Goal: Task Accomplishment & Management: Use online tool/utility

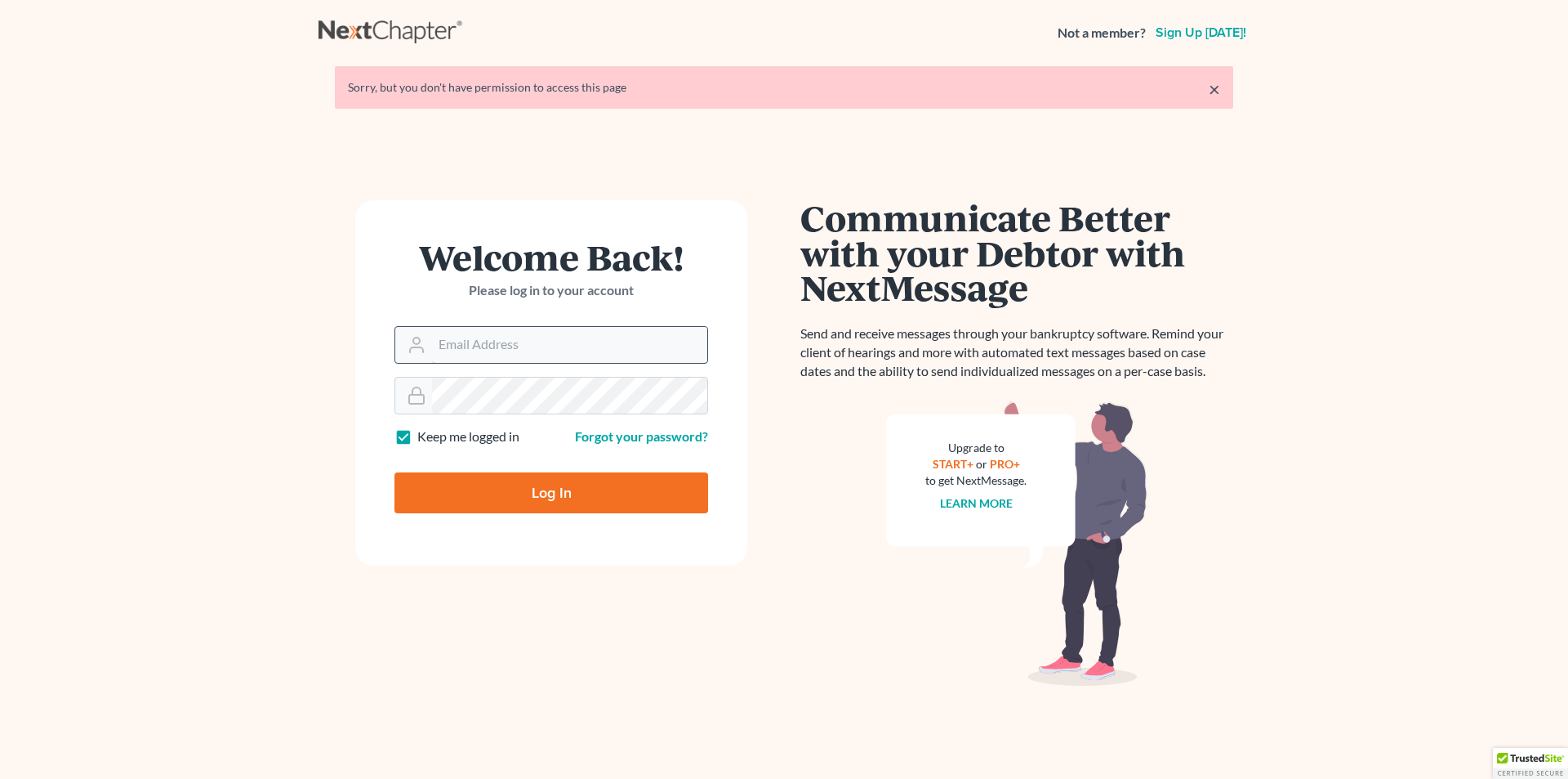
click at [527, 346] on input "Email Address" at bounding box center [570, 345] width 275 height 36
type input "[PERSON_NAME][EMAIL_ADDRESS][DOMAIN_NAME]"
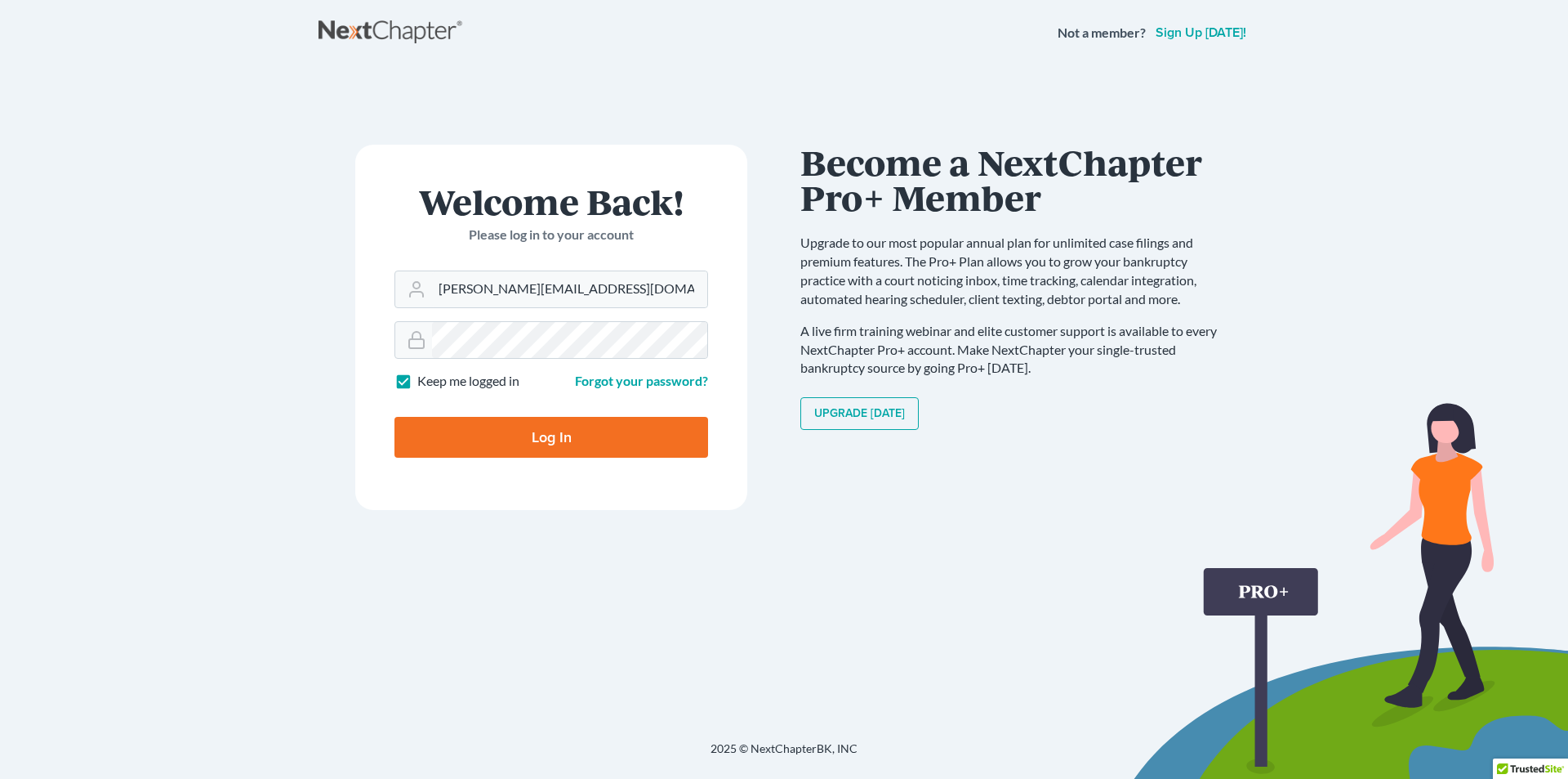
click at [564, 439] on input "Log In" at bounding box center [550, 437] width 313 height 41
type input "Thinking..."
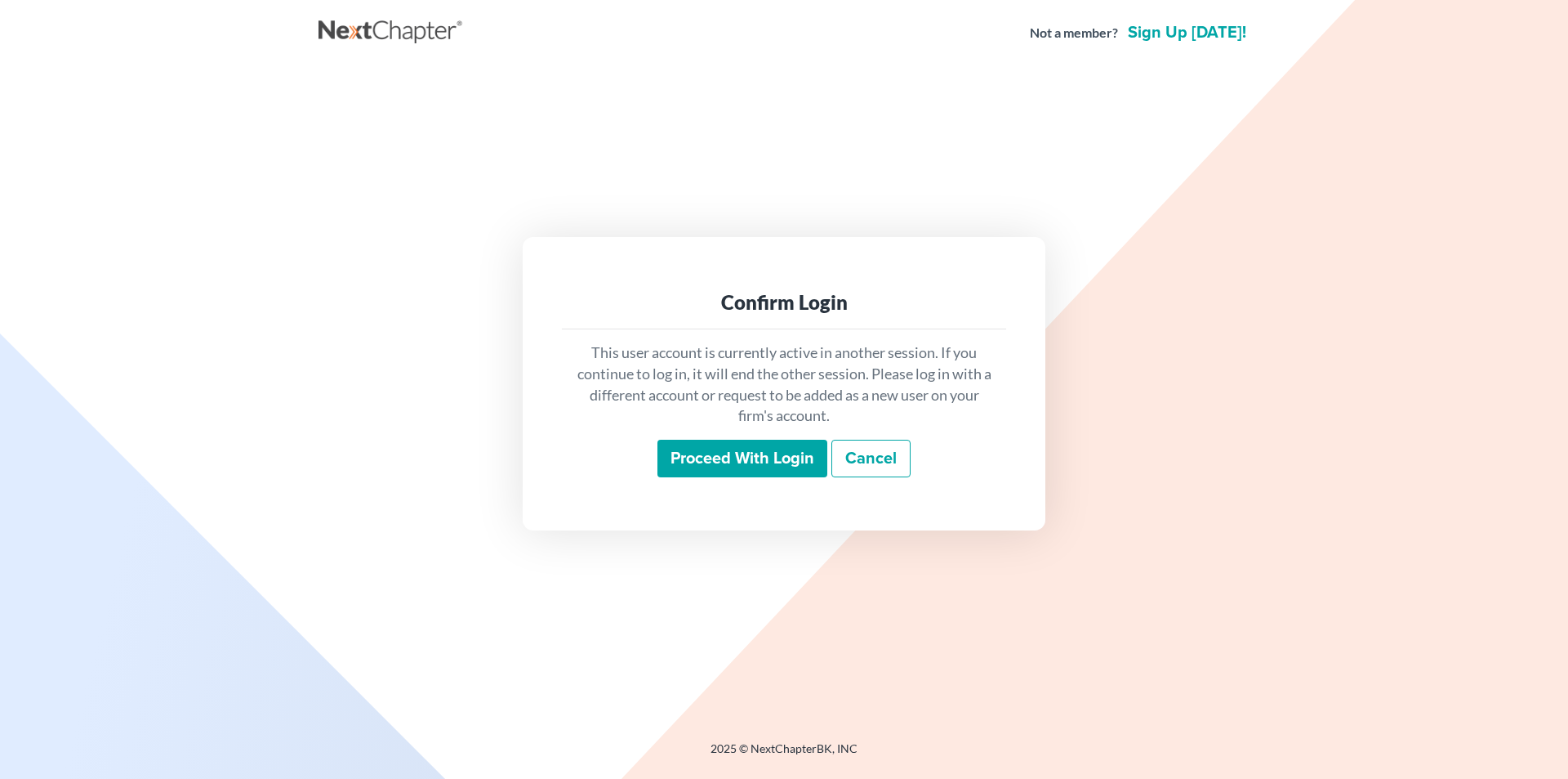
click at [699, 451] on input "Proceed with login" at bounding box center [743, 458] width 170 height 38
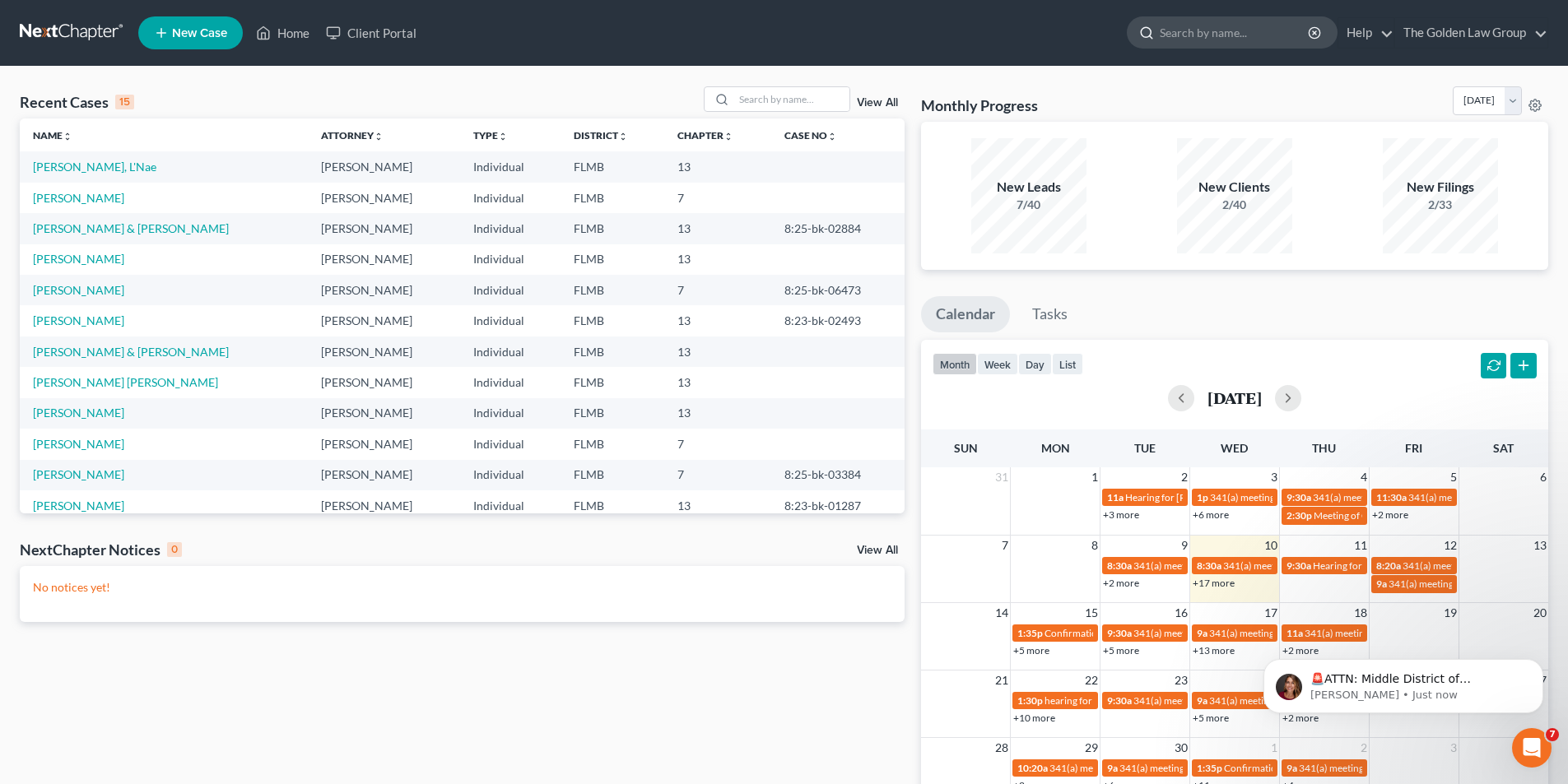
click at [1191, 33] on input "search" at bounding box center [1234, 32] width 150 height 30
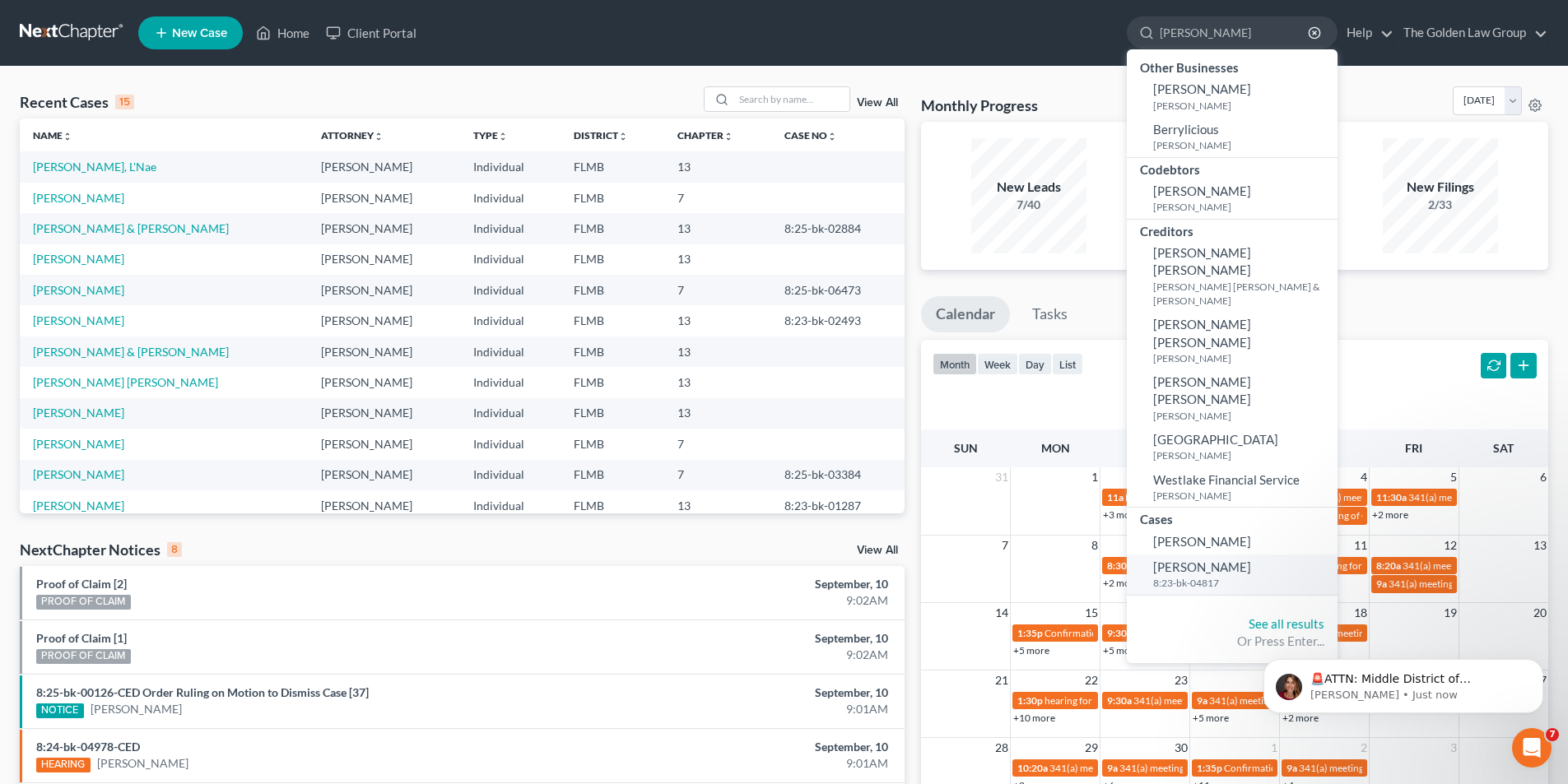
type input "[PERSON_NAME]"
click at [1201, 559] on span "[PERSON_NAME]" at bounding box center [1202, 566] width 98 height 15
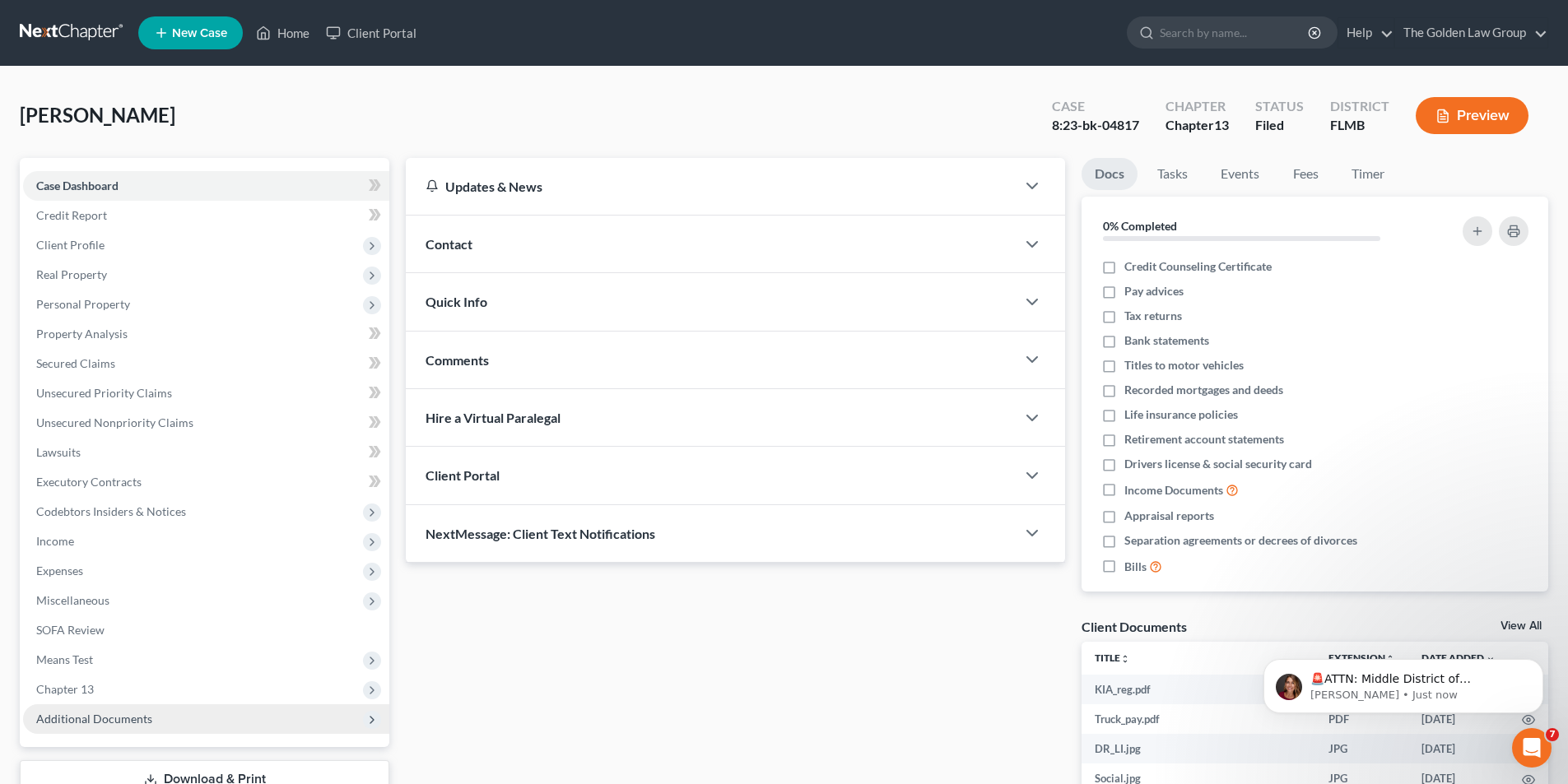
click at [114, 719] on span "Additional Documents" at bounding box center [94, 718] width 116 height 14
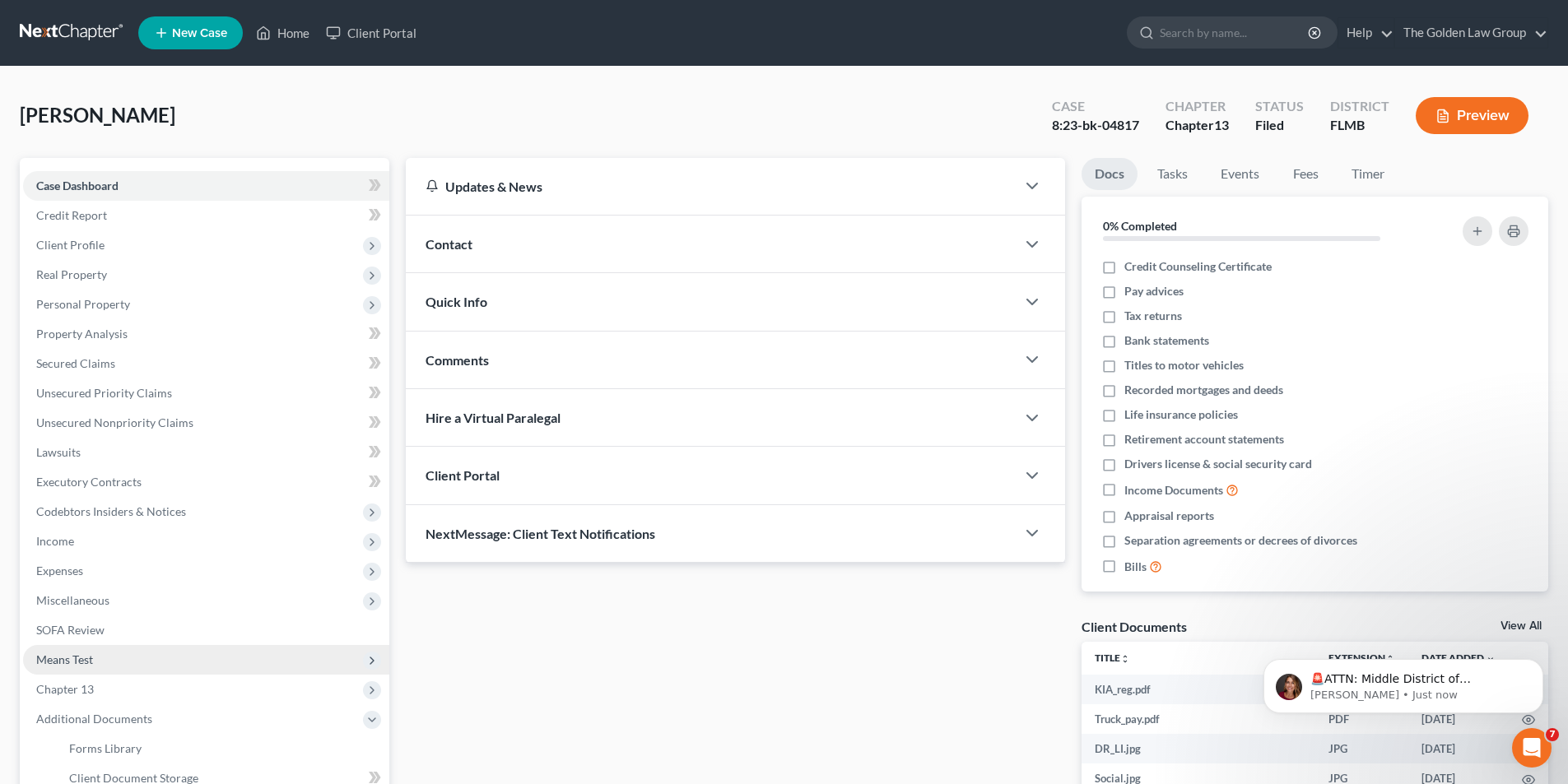
scroll to position [247, 0]
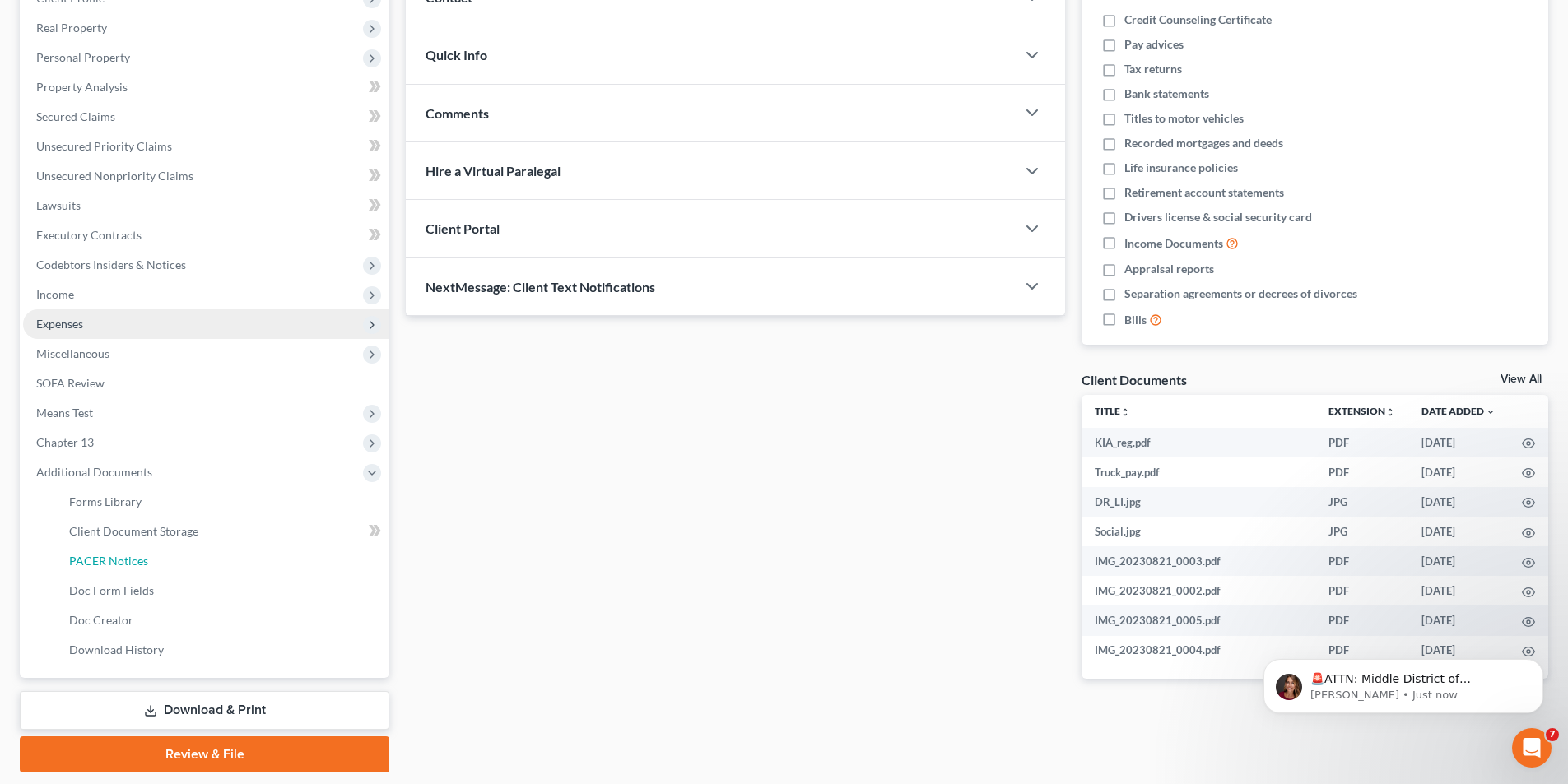
drag, startPoint x: 115, startPoint y: 560, endPoint x: 154, endPoint y: 559, distance: 39.0
click at [116, 559] on span "PACER Notices" at bounding box center [108, 560] width 79 height 14
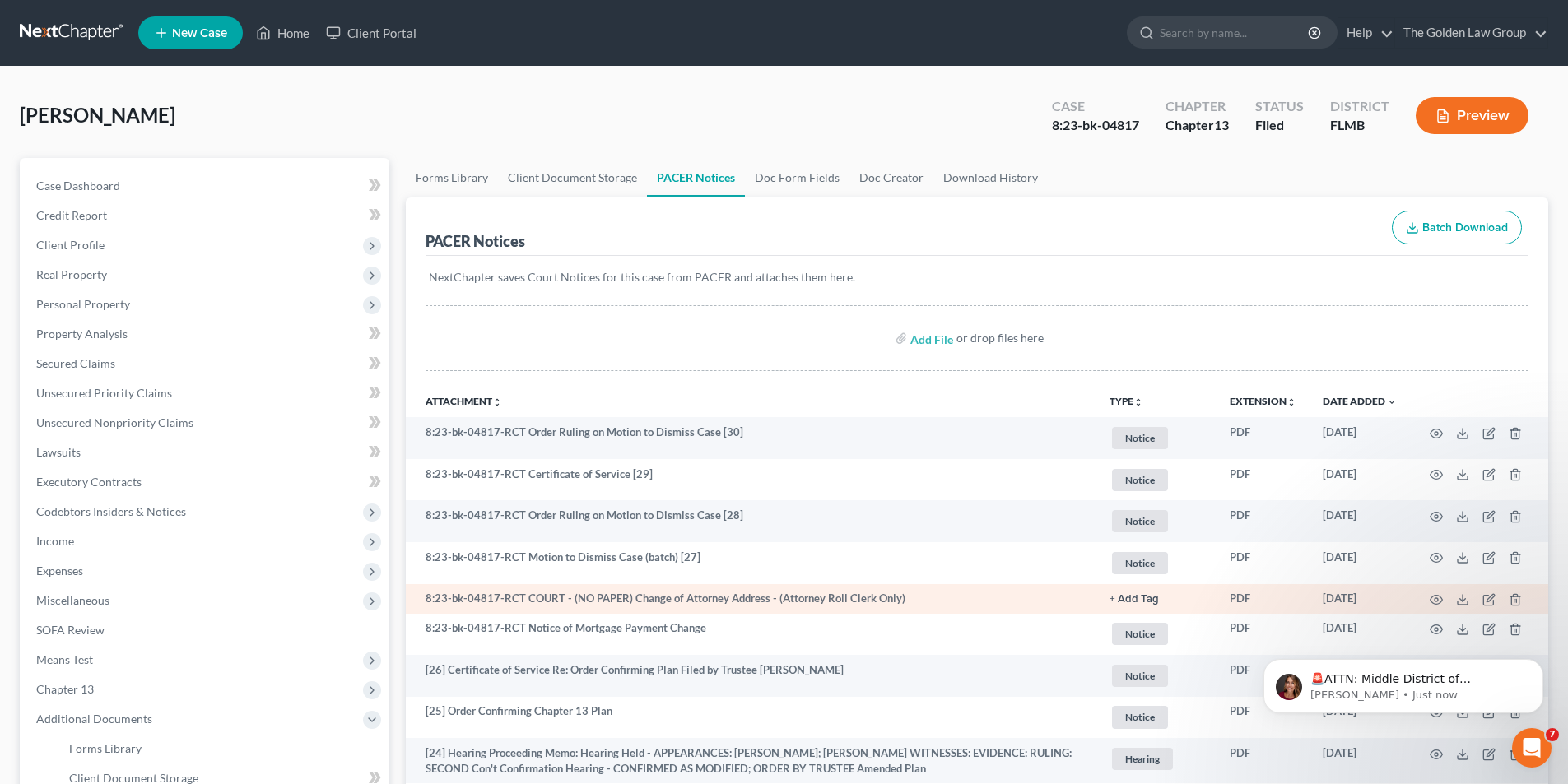
scroll to position [83, 0]
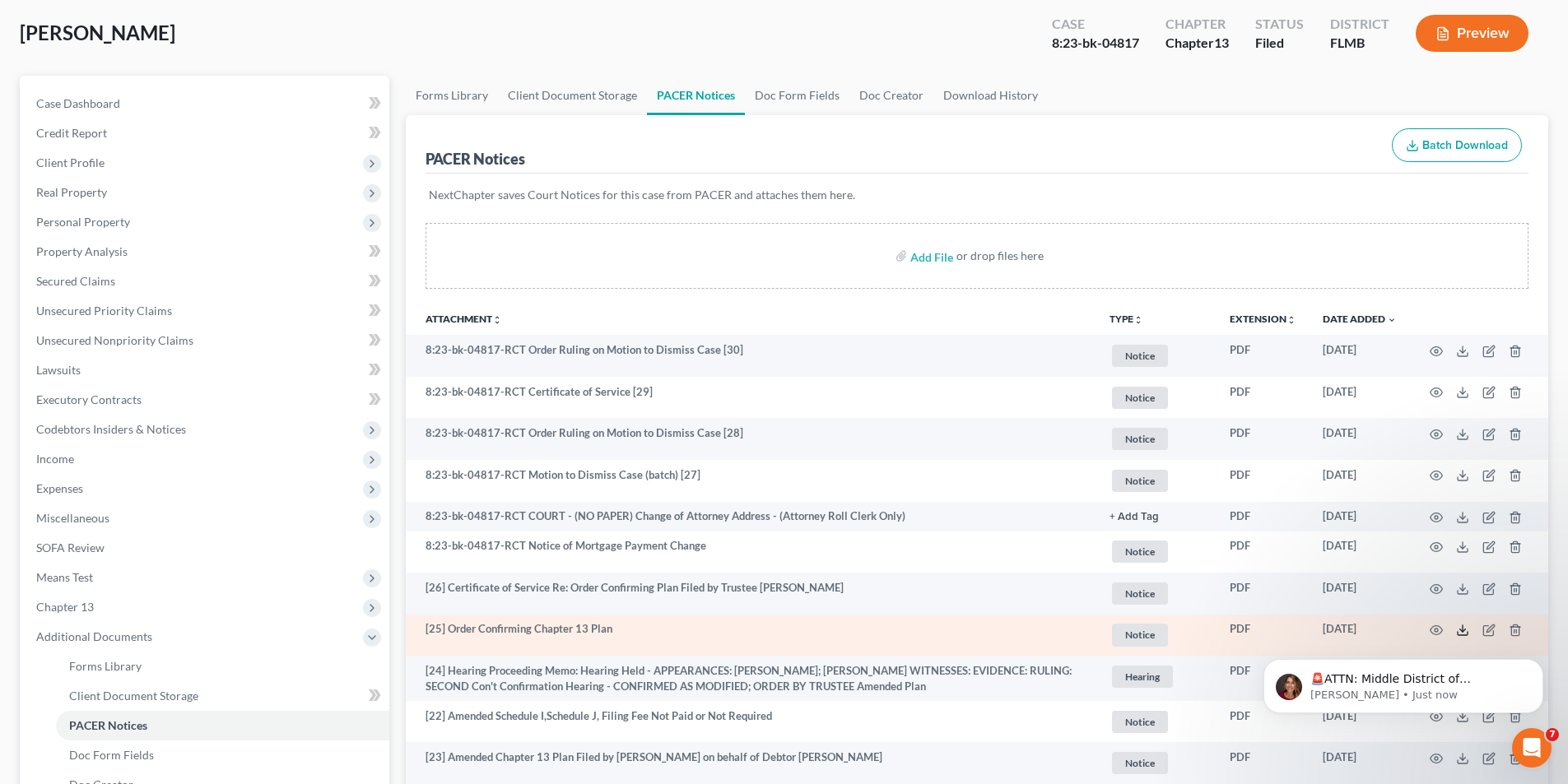
click at [1462, 624] on icon at bounding box center [1462, 630] width 13 height 13
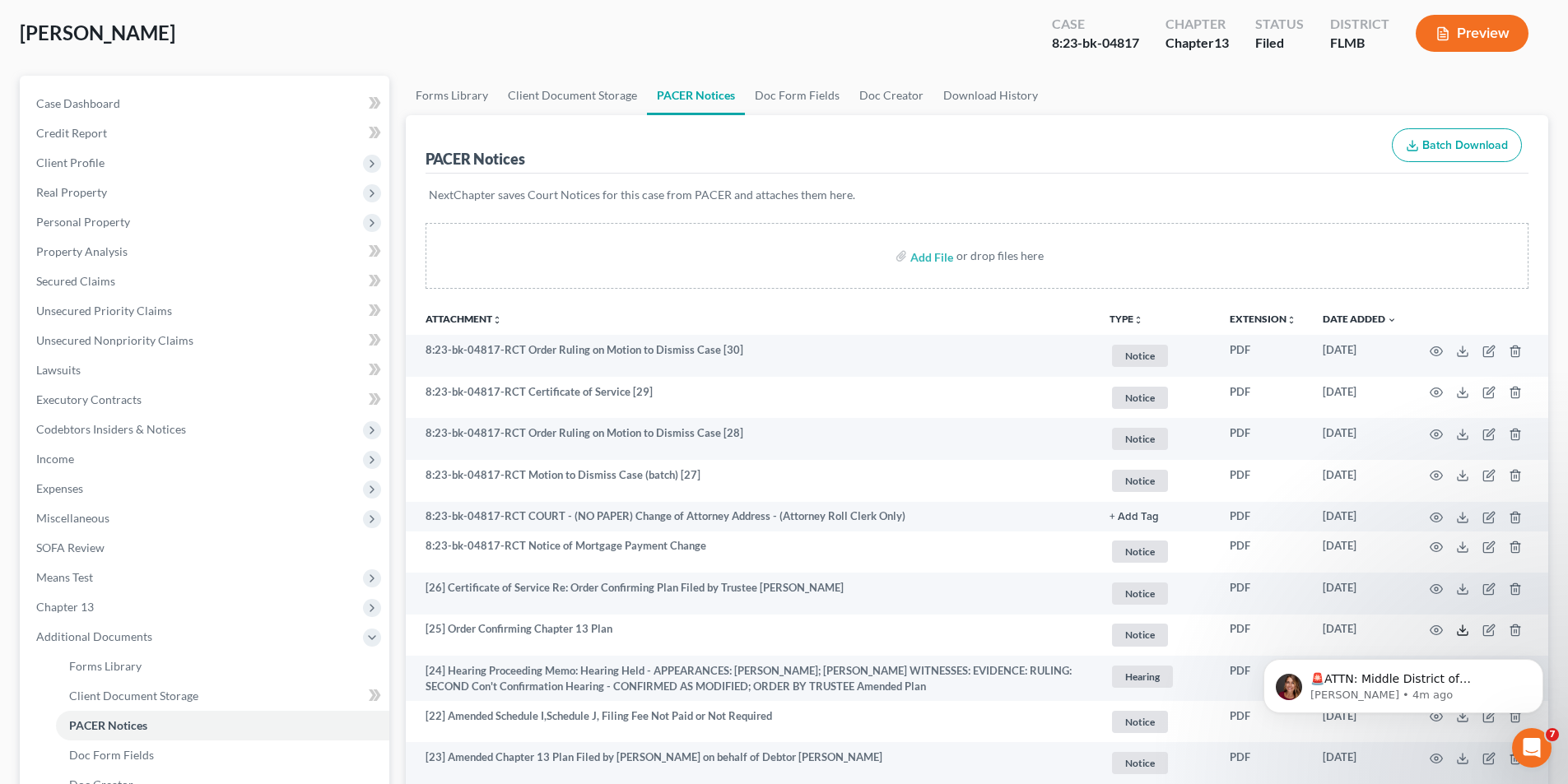
scroll to position [0, 0]
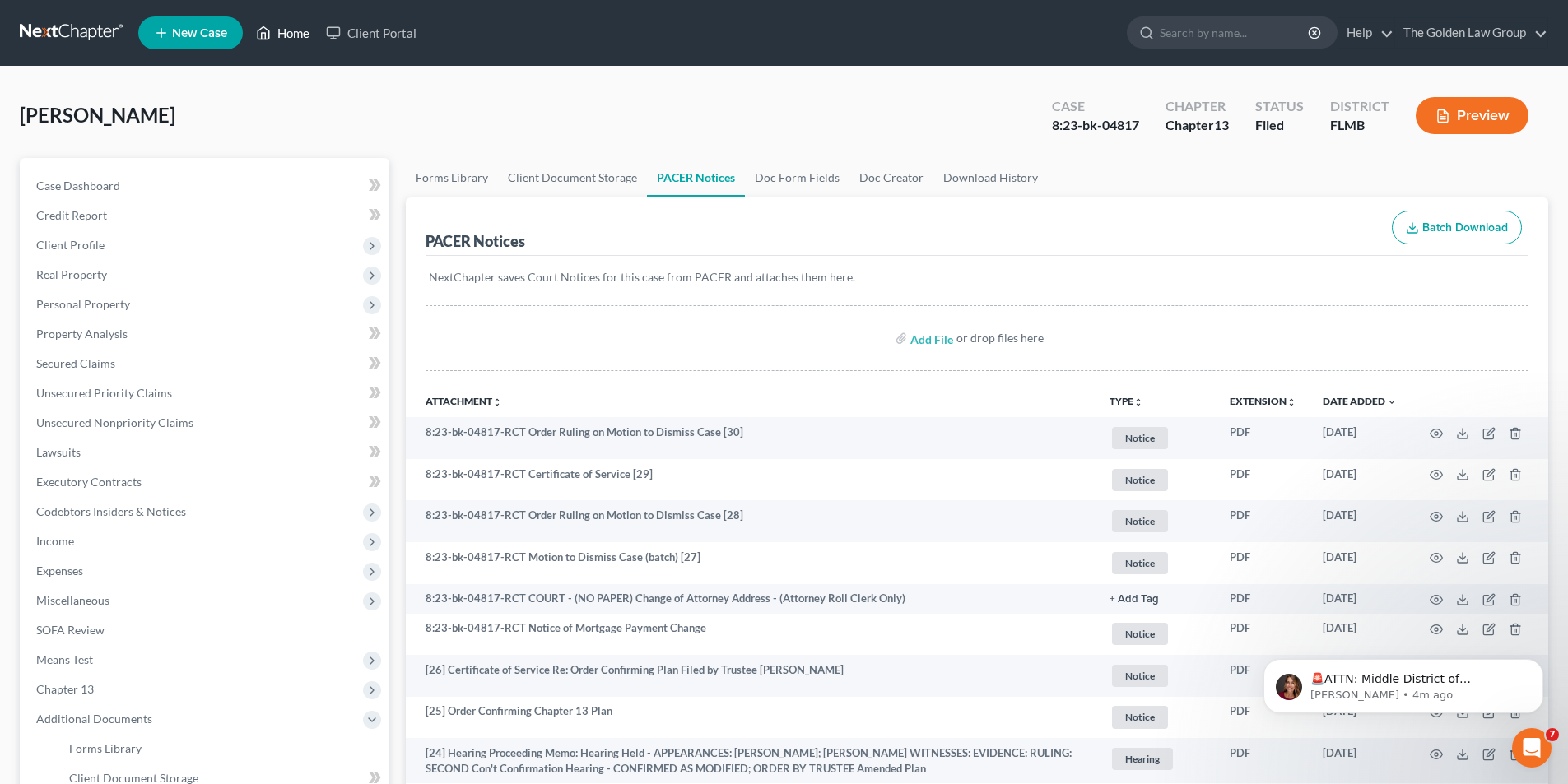
click at [298, 32] on link "Home" at bounding box center [282, 32] width 70 height 29
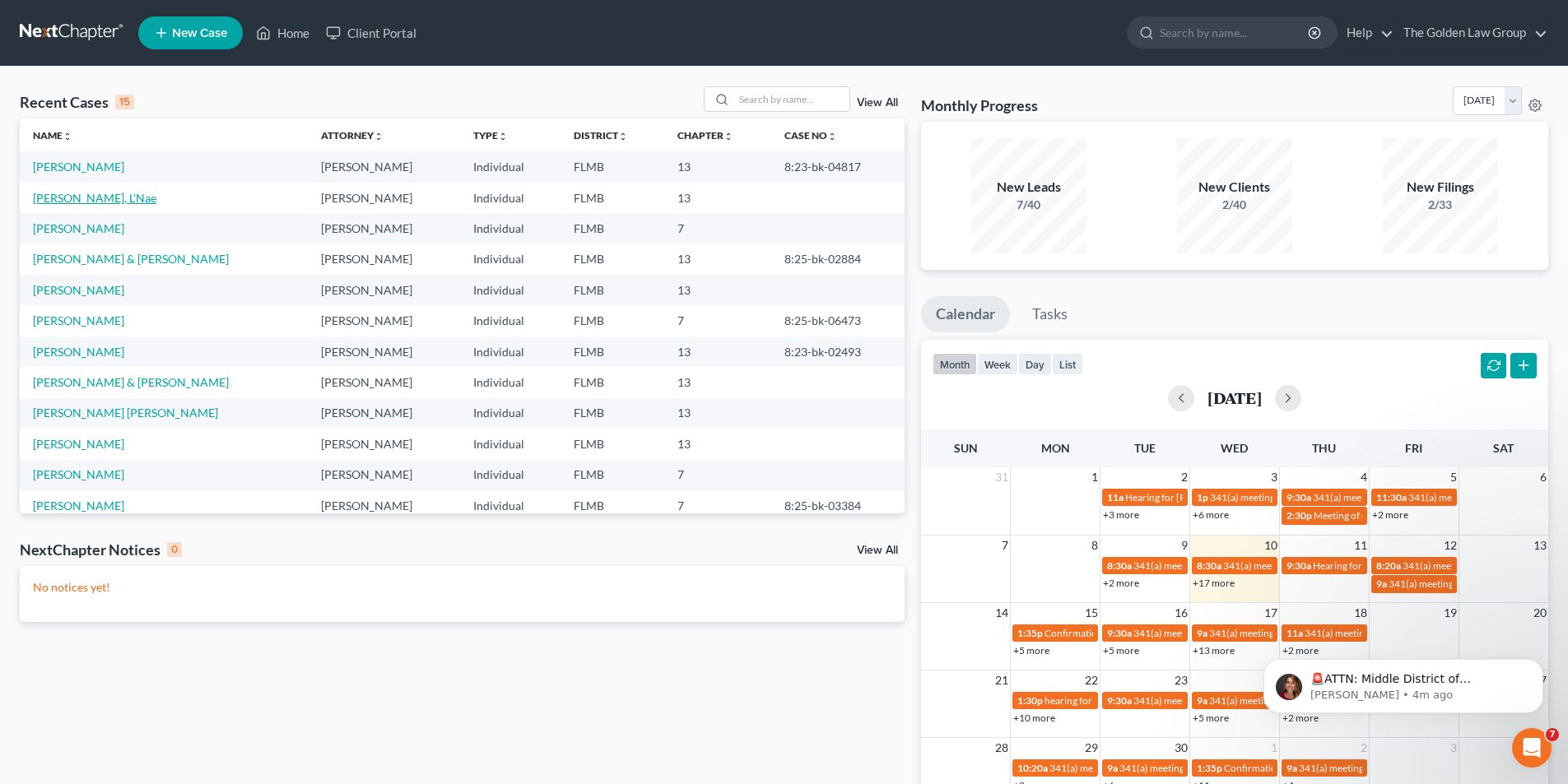
click at [90, 198] on link "[PERSON_NAME], L'Nae" at bounding box center [94, 197] width 124 height 14
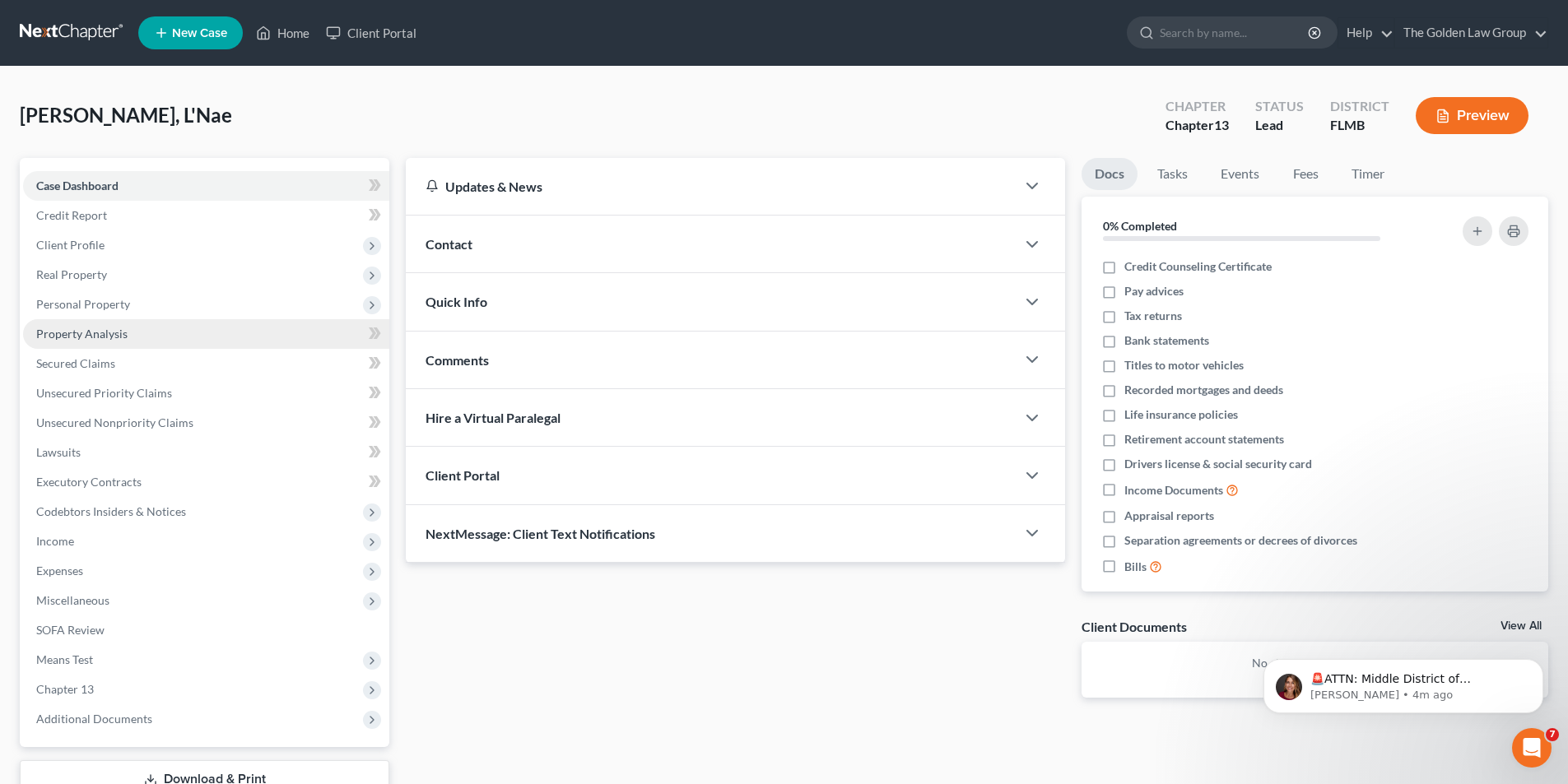
click at [93, 336] on span "Property Analysis" at bounding box center [82, 333] width 91 height 14
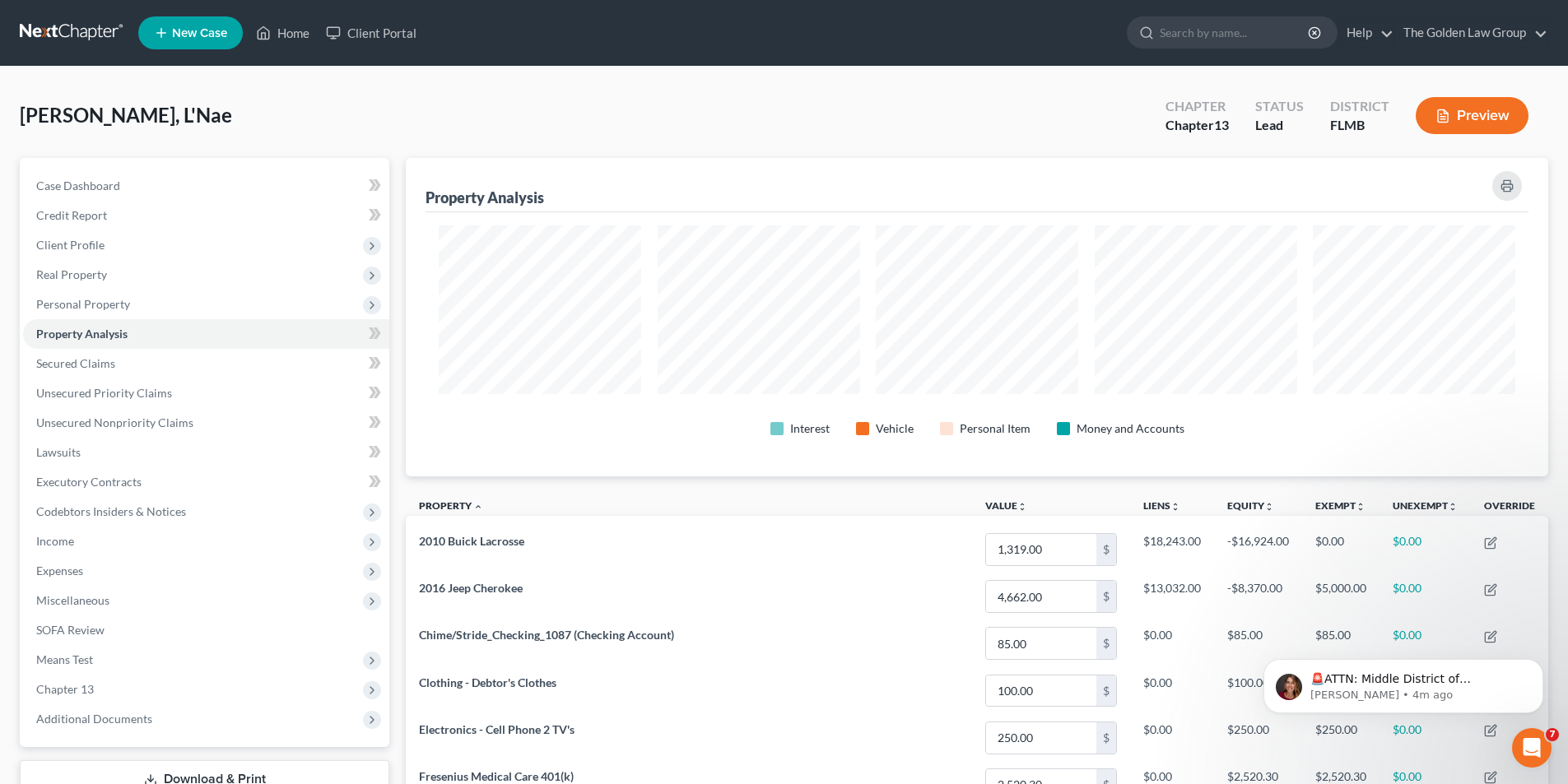
click at [1447, 119] on icon "button" at bounding box center [1442, 116] width 10 height 13
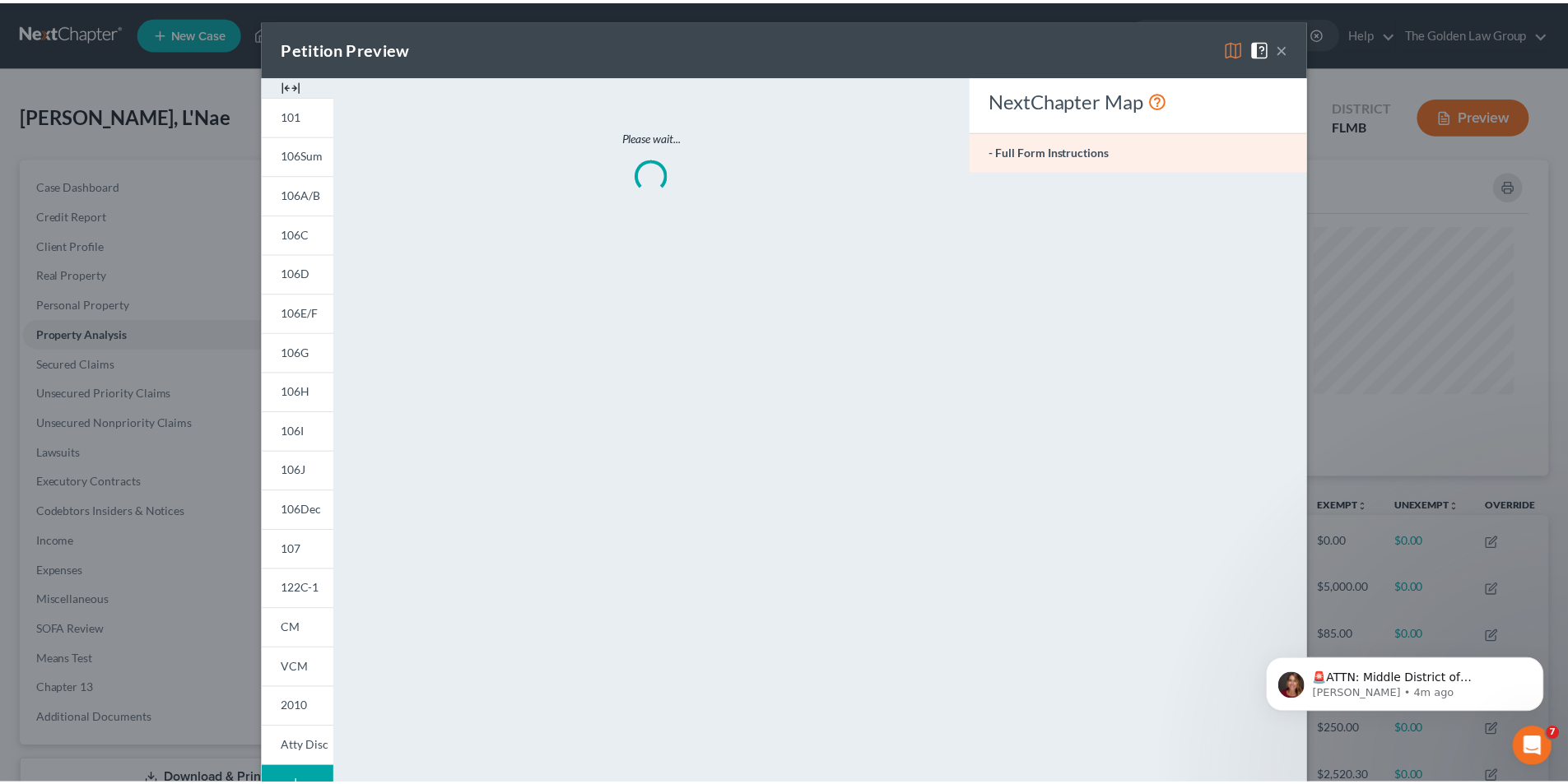
scroll to position [319, 1151]
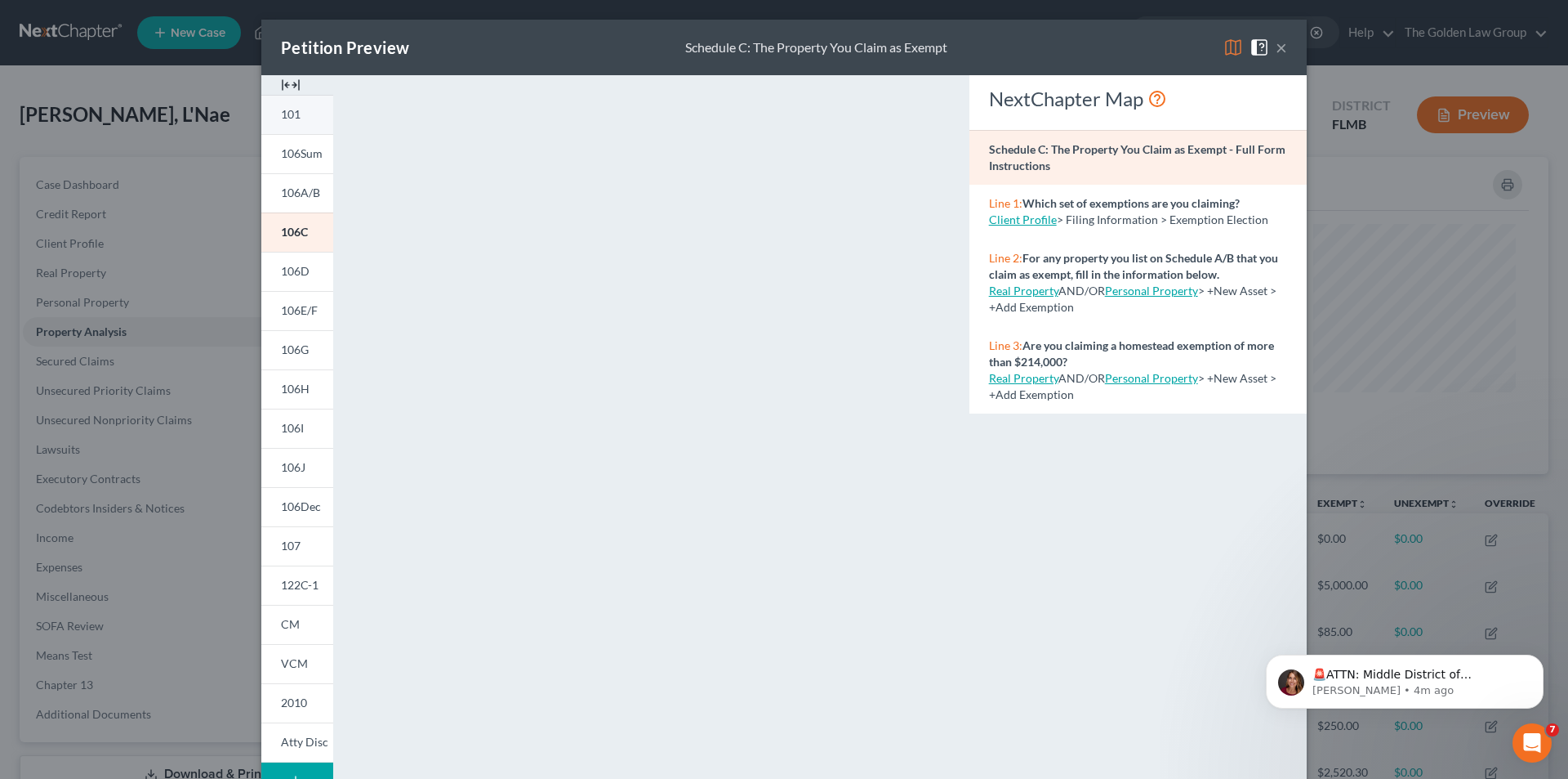
click at [301, 119] on link "101" at bounding box center [298, 114] width 72 height 39
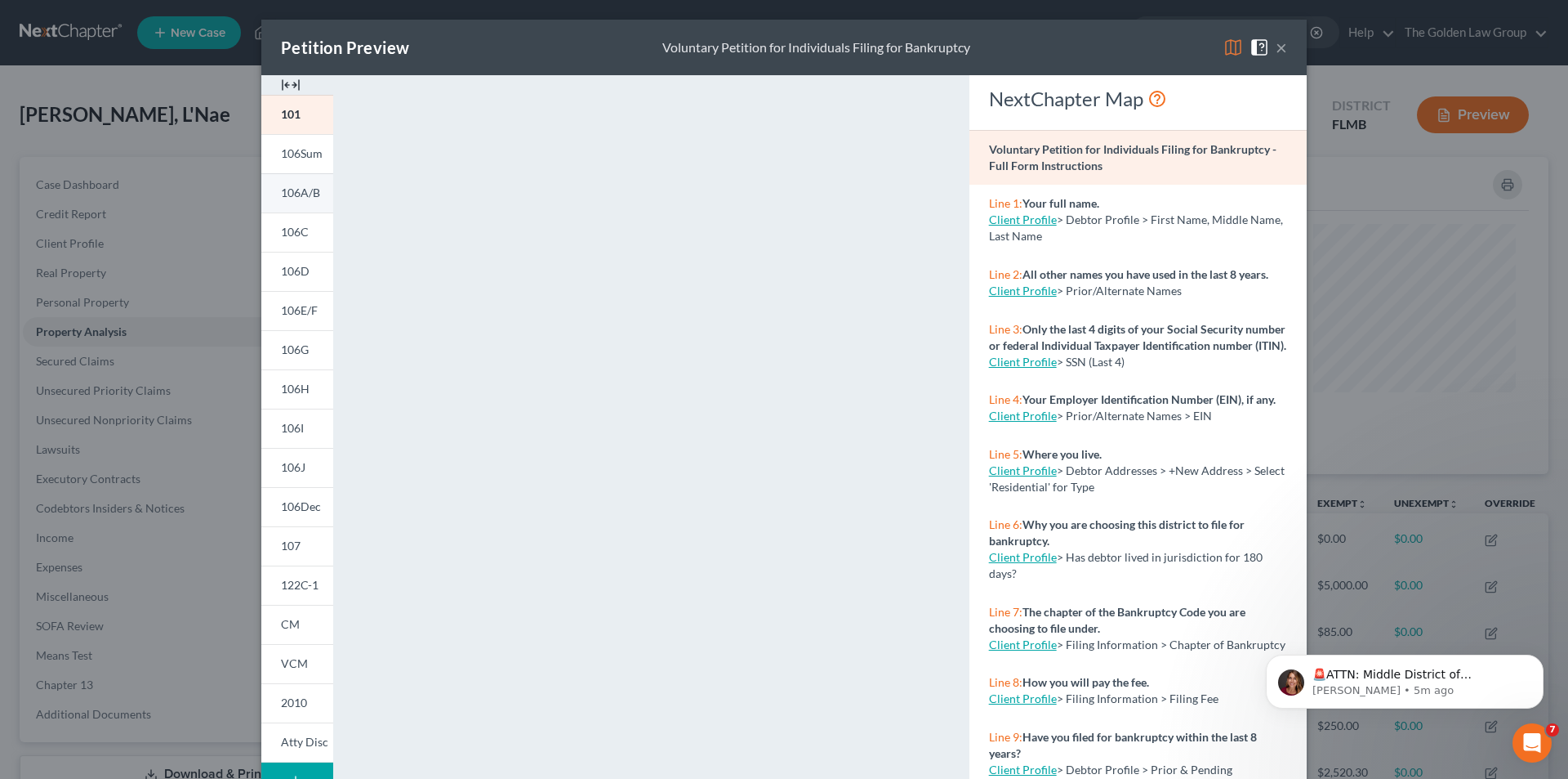
click at [303, 190] on span "106A/B" at bounding box center [301, 192] width 39 height 14
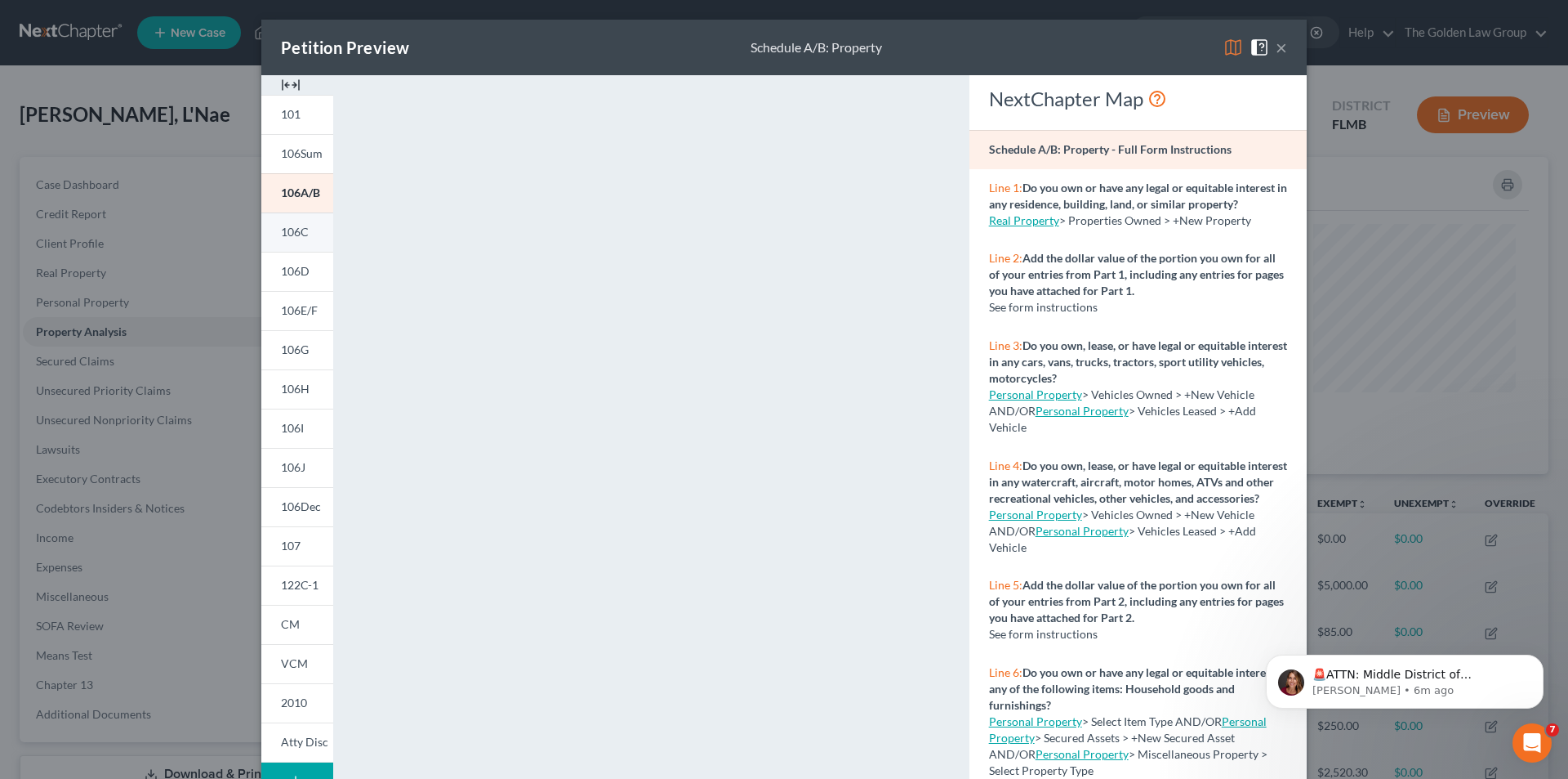
click at [287, 231] on span "106C" at bounding box center [295, 231] width 27 height 14
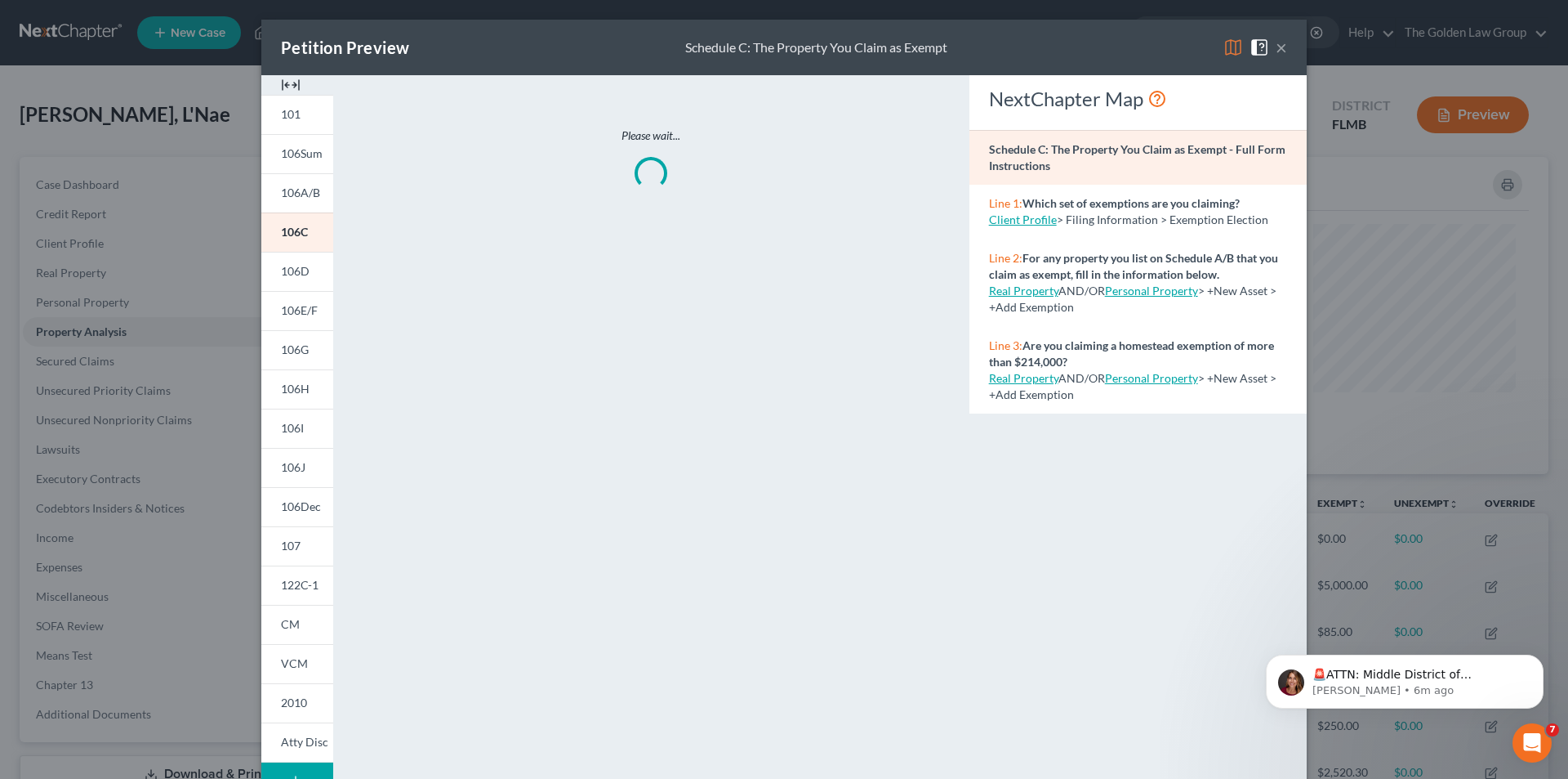
click at [593, 252] on div "Please wait..." at bounding box center [651, 480] width 620 height 811
click at [284, 275] on span "106D" at bounding box center [295, 270] width 28 height 14
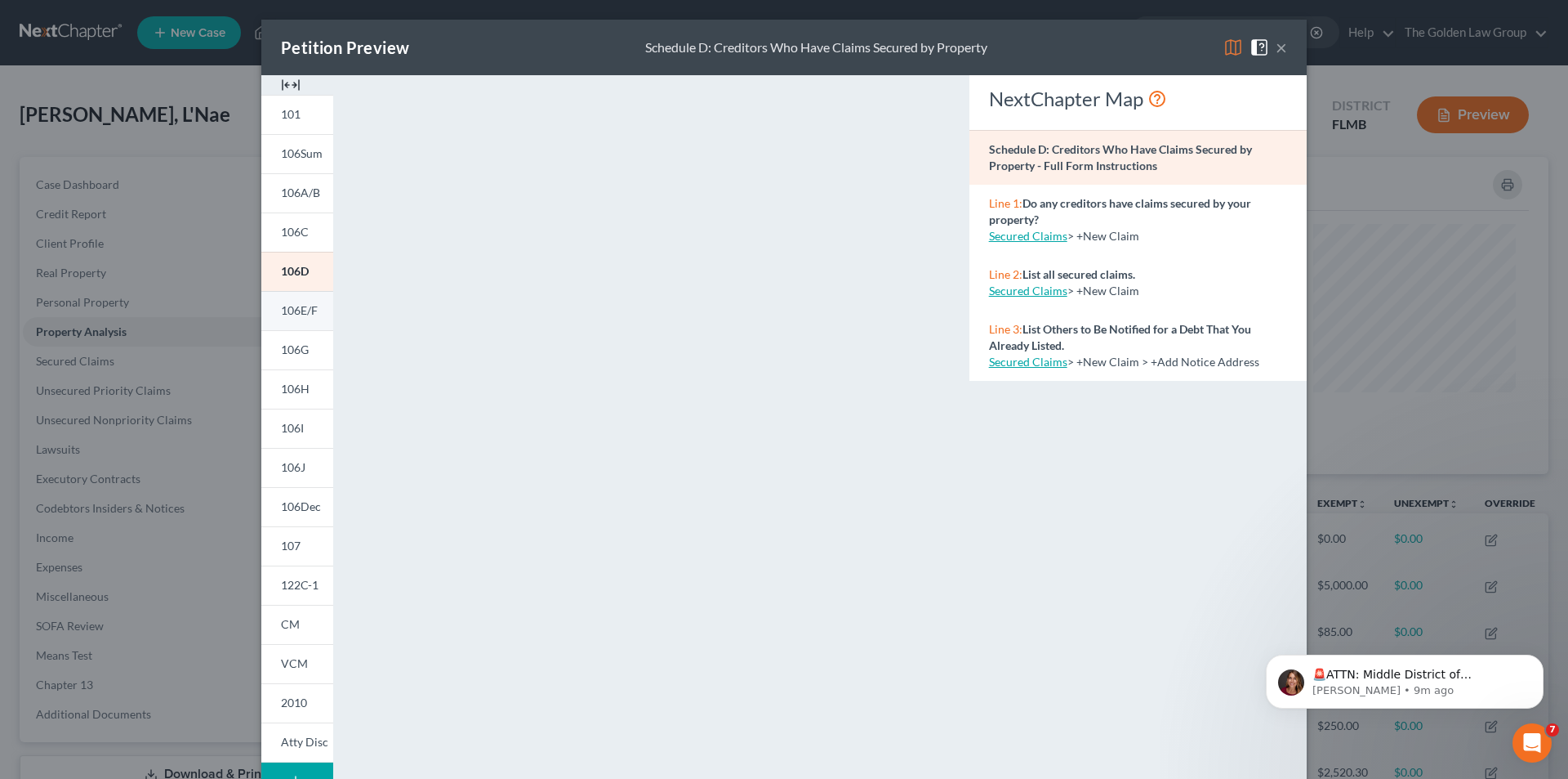
click at [299, 310] on span "106E/F" at bounding box center [300, 310] width 37 height 14
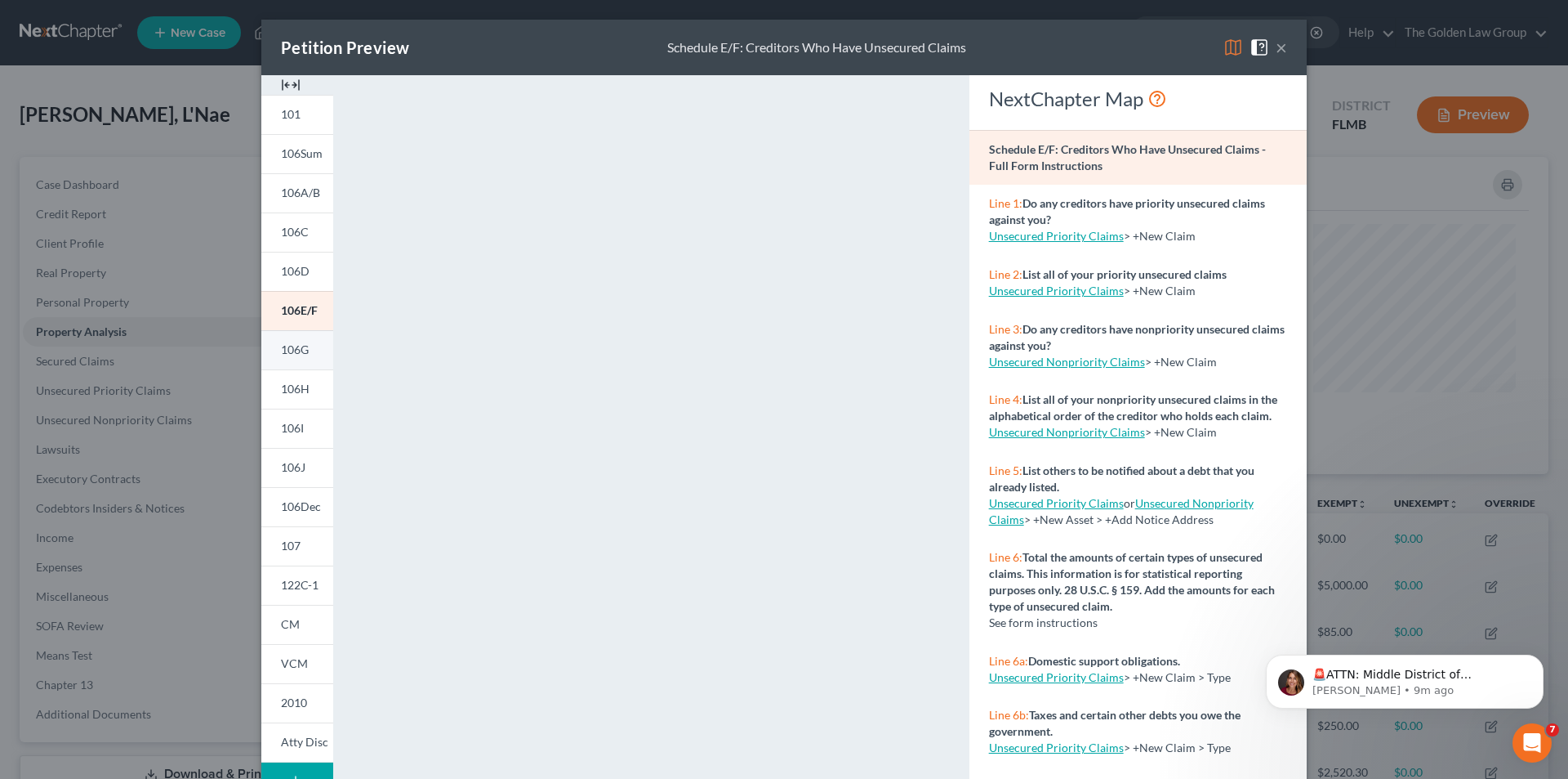
click at [303, 347] on span "106G" at bounding box center [295, 349] width 27 height 14
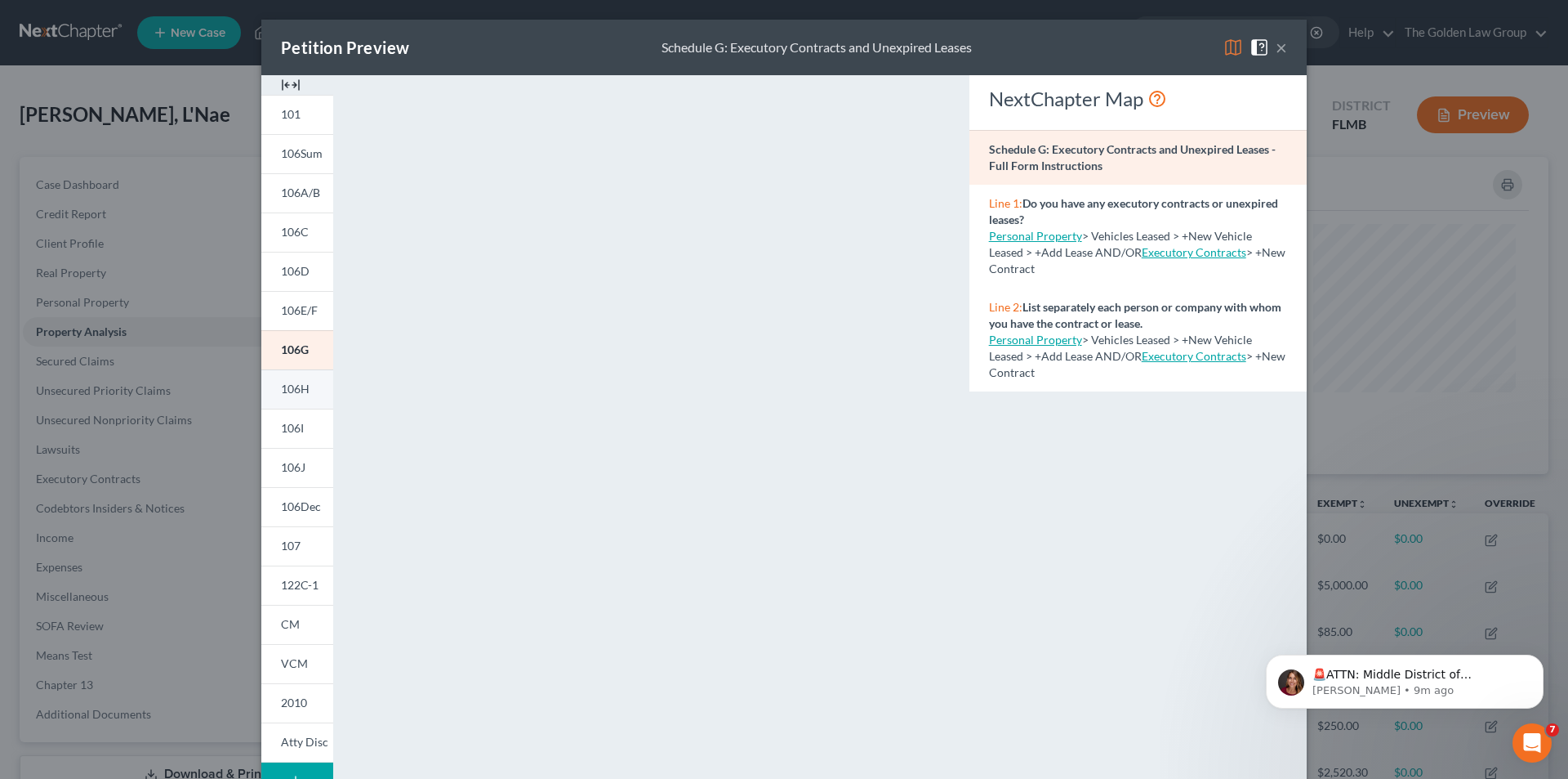
click at [286, 386] on span "106H" at bounding box center [295, 389] width 28 height 14
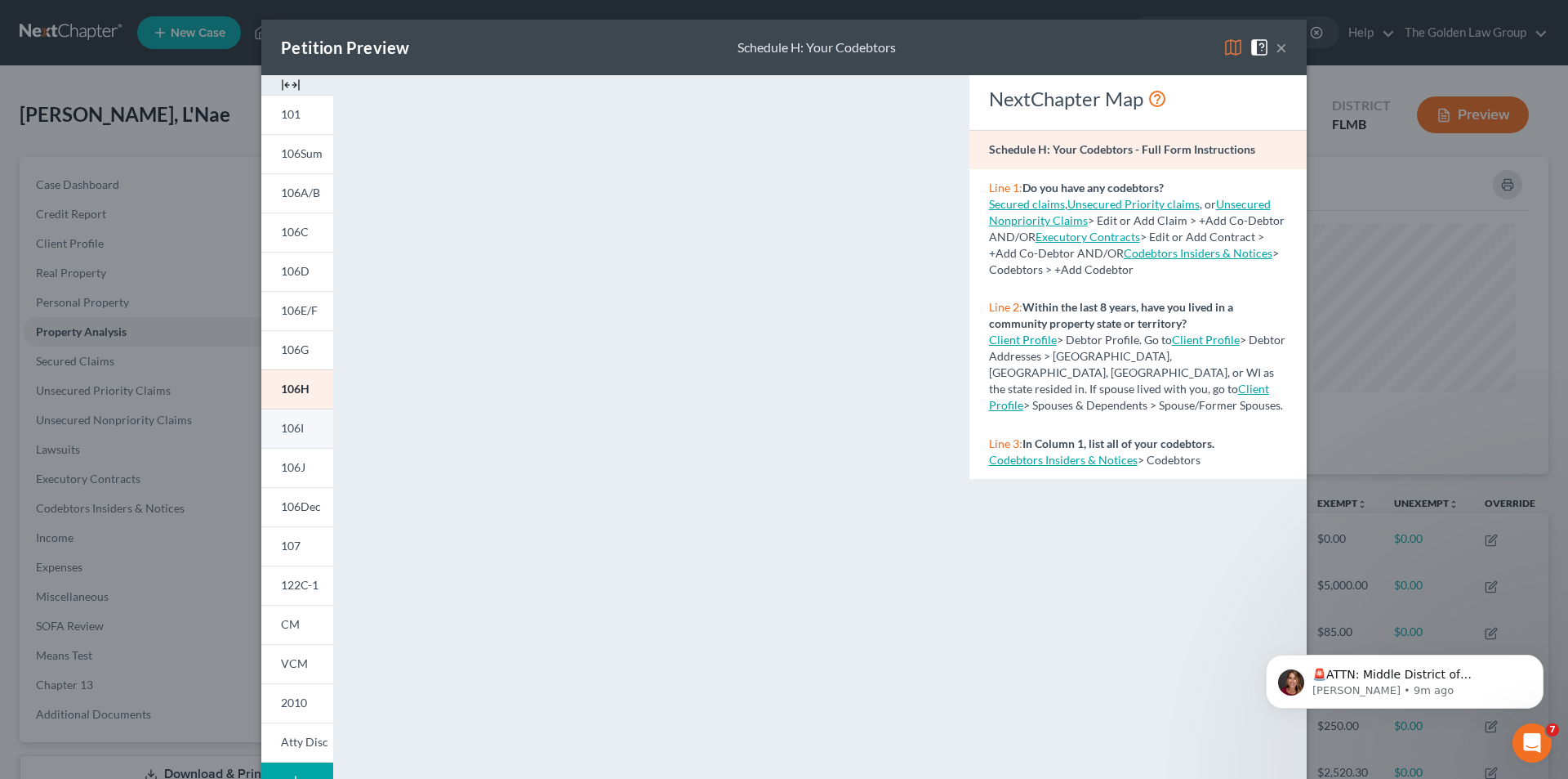
click at [283, 422] on span "106I" at bounding box center [292, 428] width 22 height 14
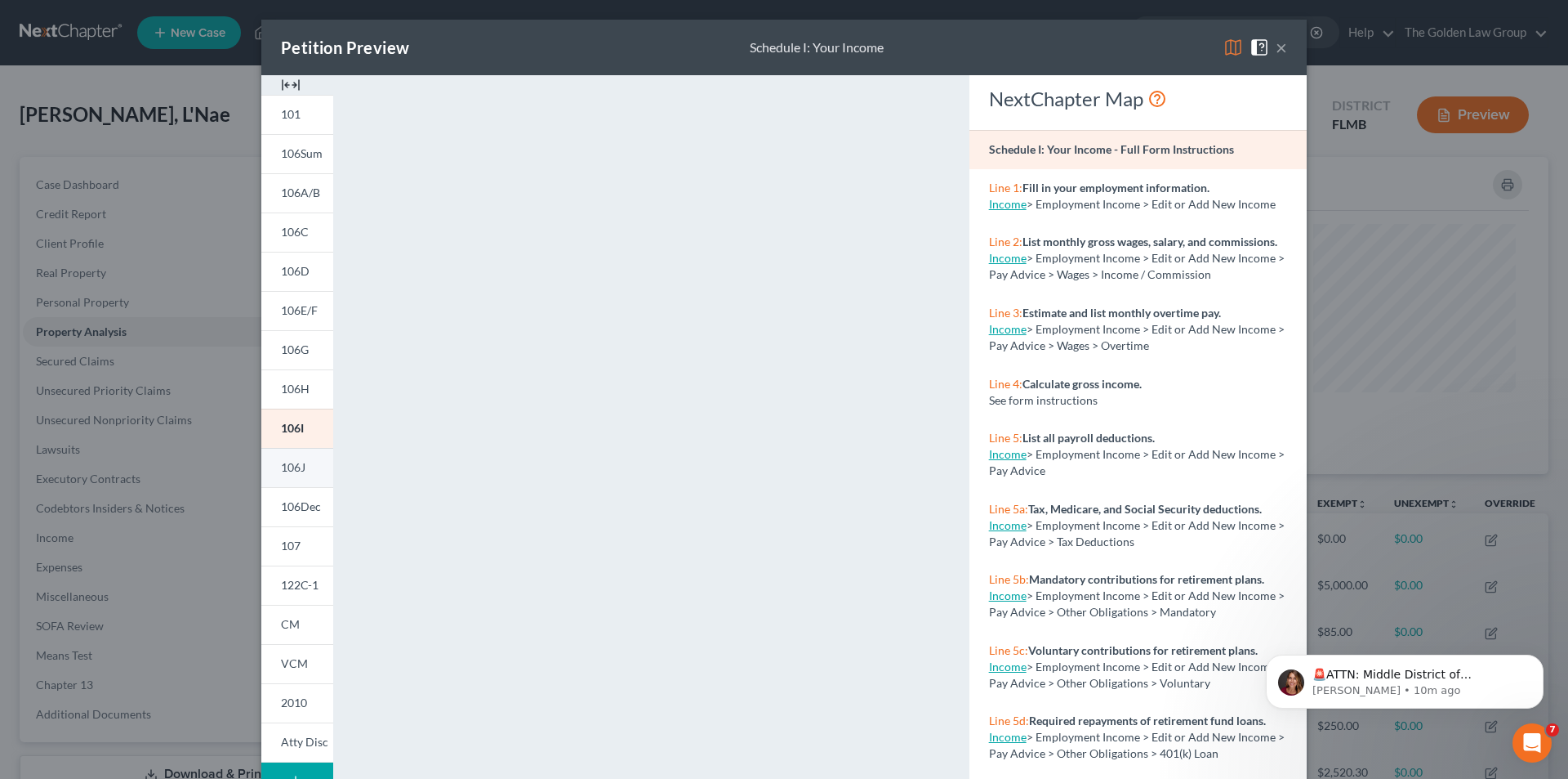
click at [302, 471] on link "106J" at bounding box center [298, 468] width 72 height 39
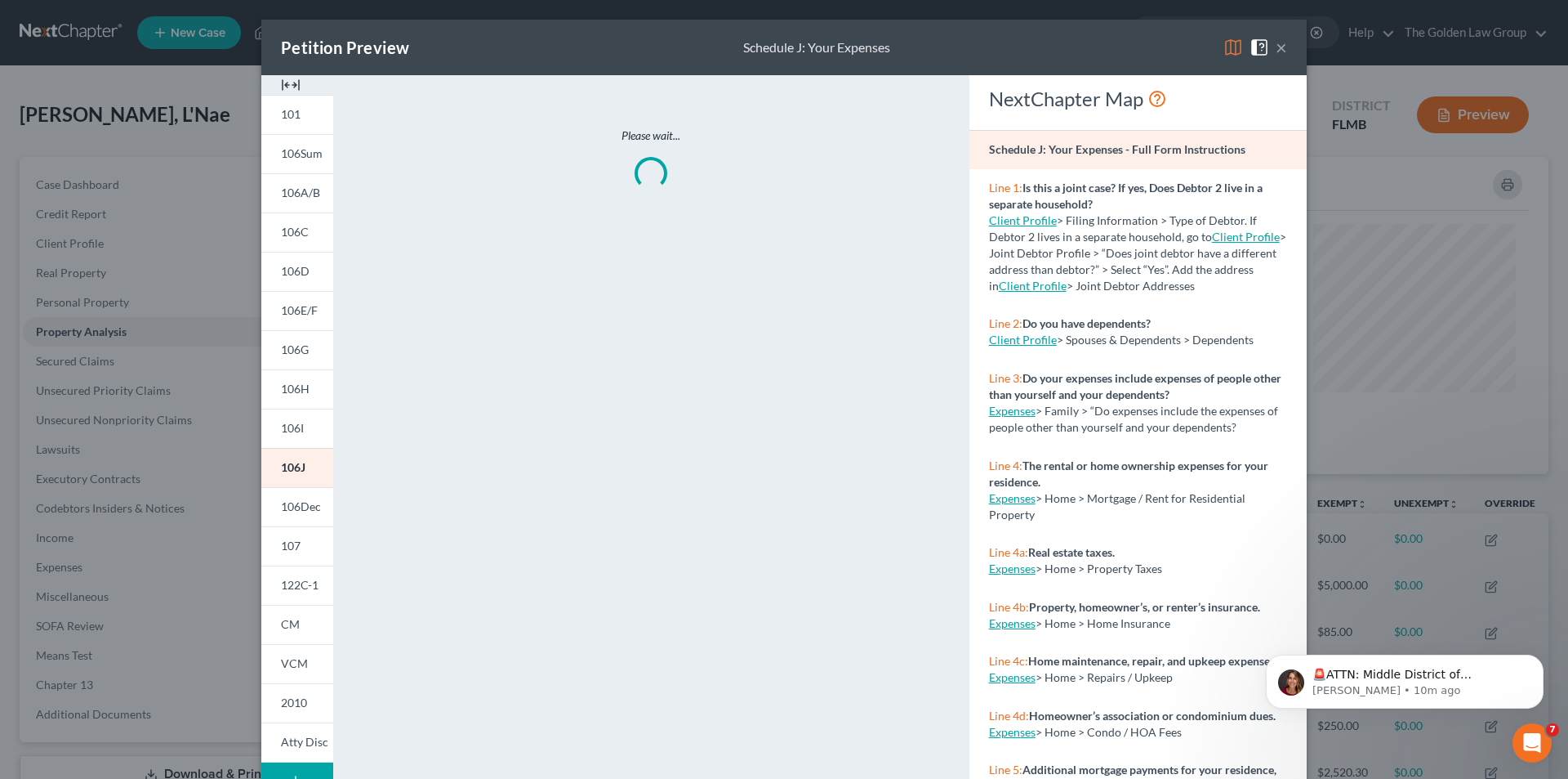
drag, startPoint x: 605, startPoint y: 475, endPoint x: 528, endPoint y: 477, distance: 77.0
click at [528, 477] on div "Please wait..." at bounding box center [651, 480] width 620 height 811
click at [284, 544] on span "107" at bounding box center [291, 546] width 20 height 14
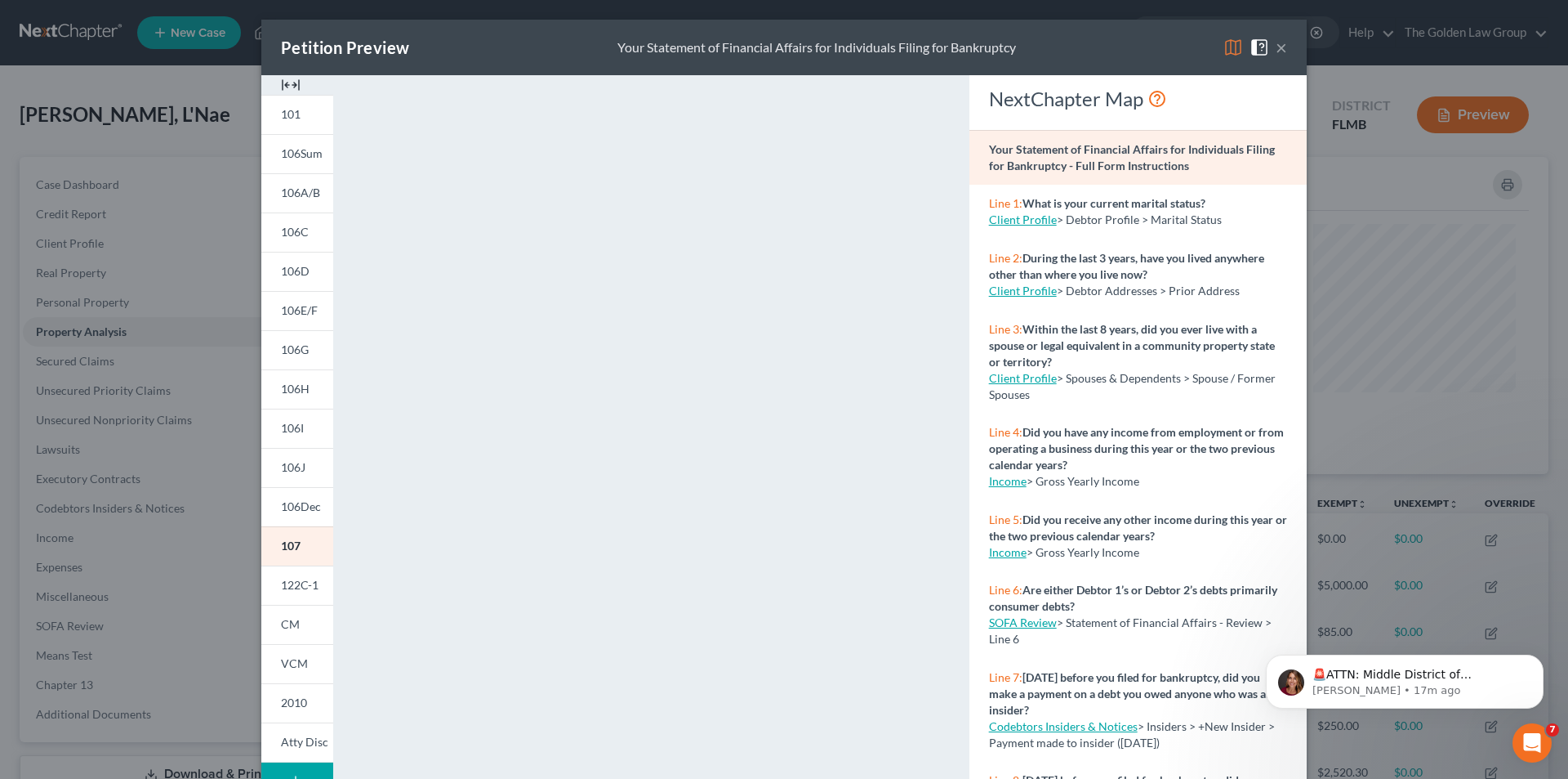
click at [230, 620] on div "Petition Preview Your Statement of Financial Affairs for Individuals Filing for…" at bounding box center [784, 390] width 1568 height 779
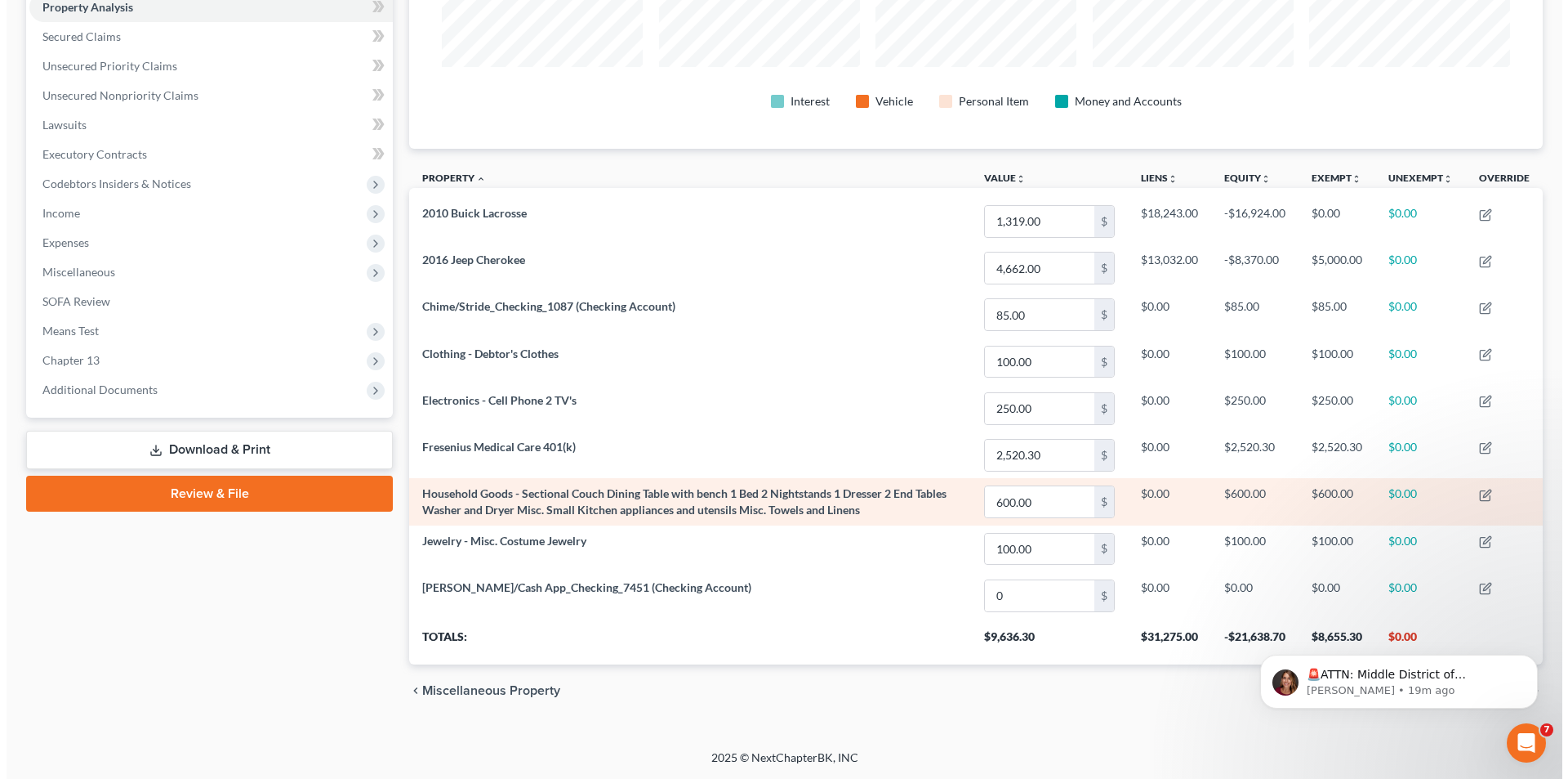
scroll to position [79, 0]
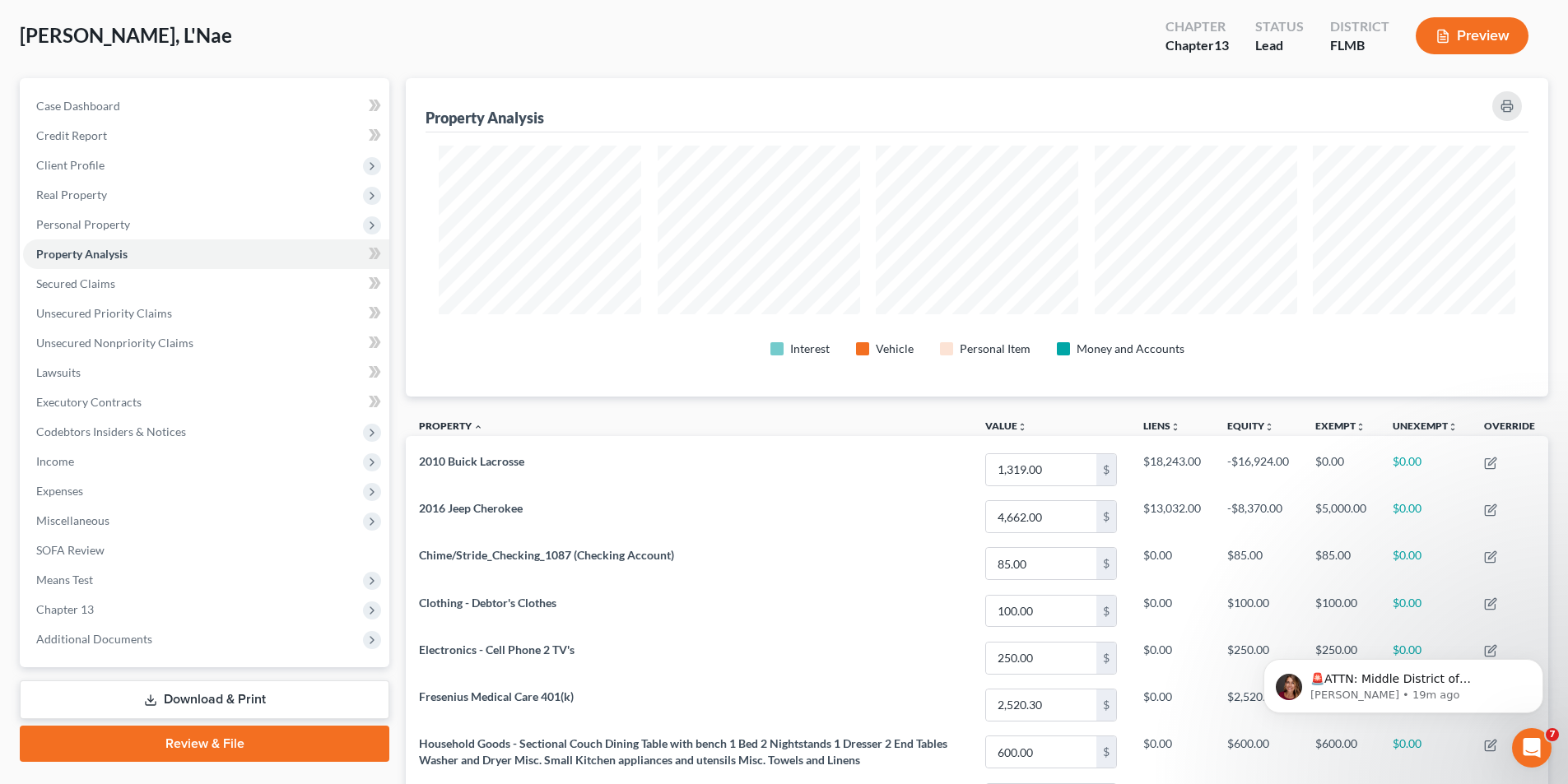
click at [1473, 36] on button "Preview" at bounding box center [1472, 36] width 113 height 37
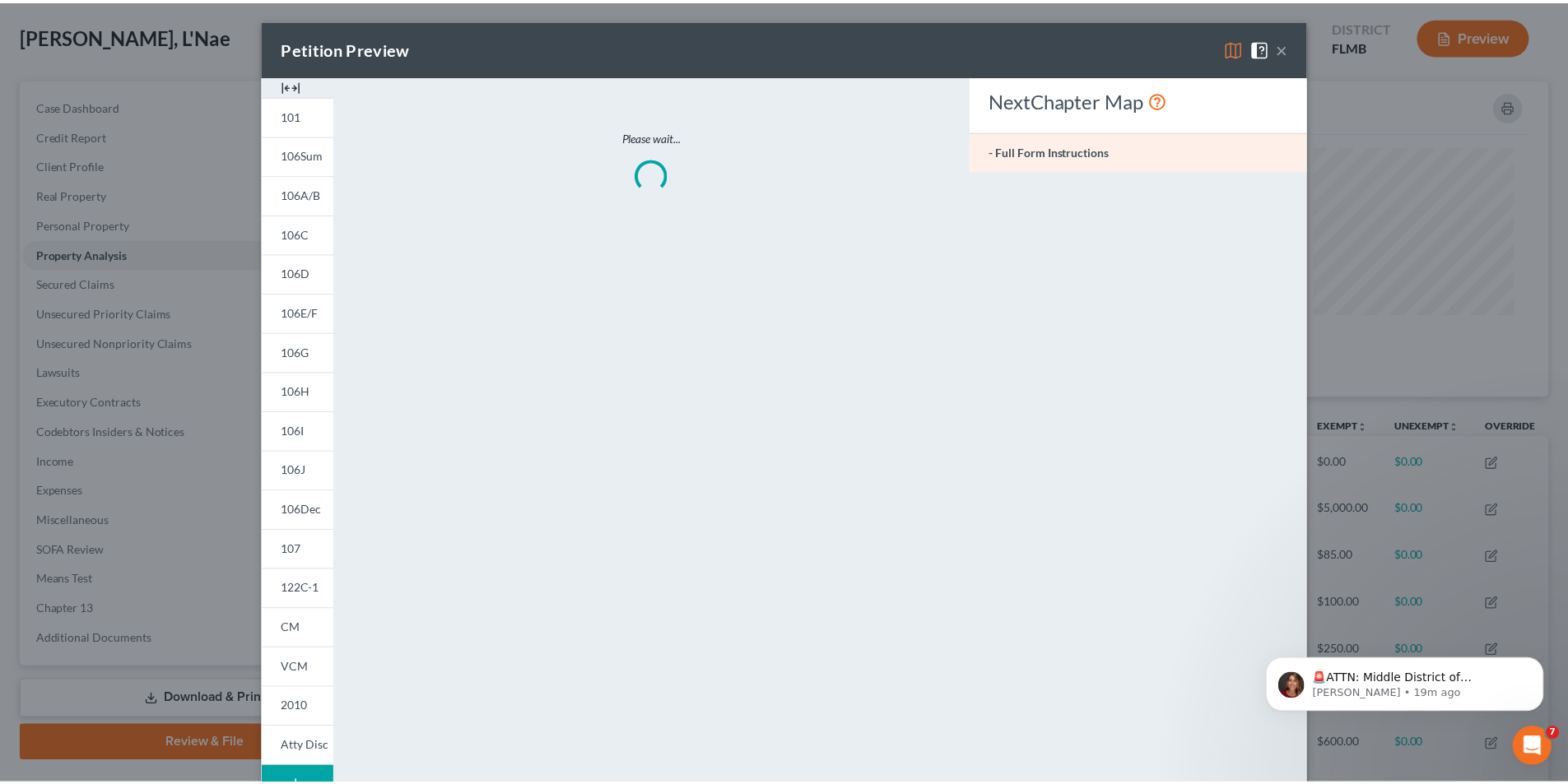
scroll to position [319, 1151]
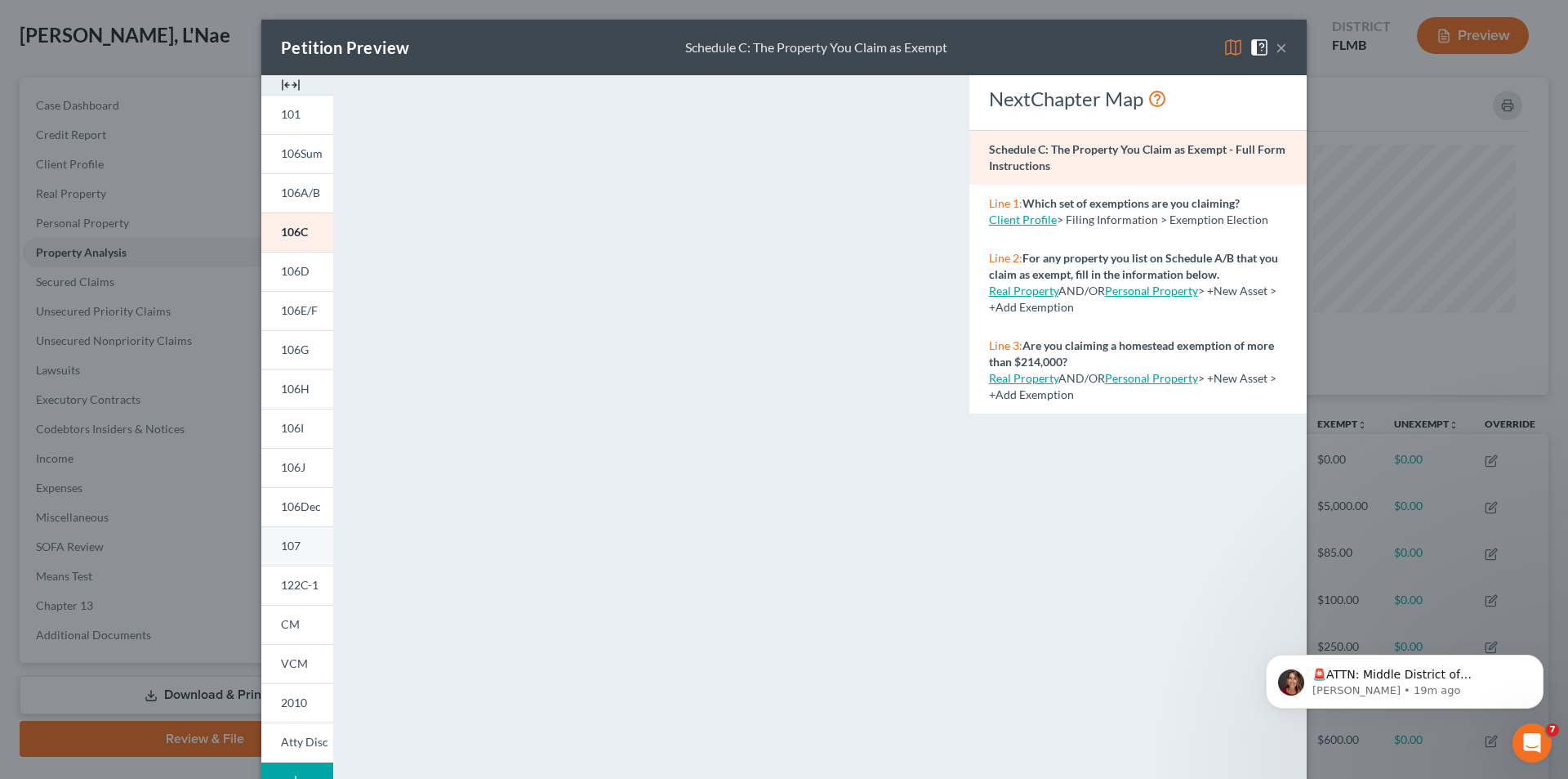
click at [290, 540] on span "107" at bounding box center [291, 546] width 20 height 14
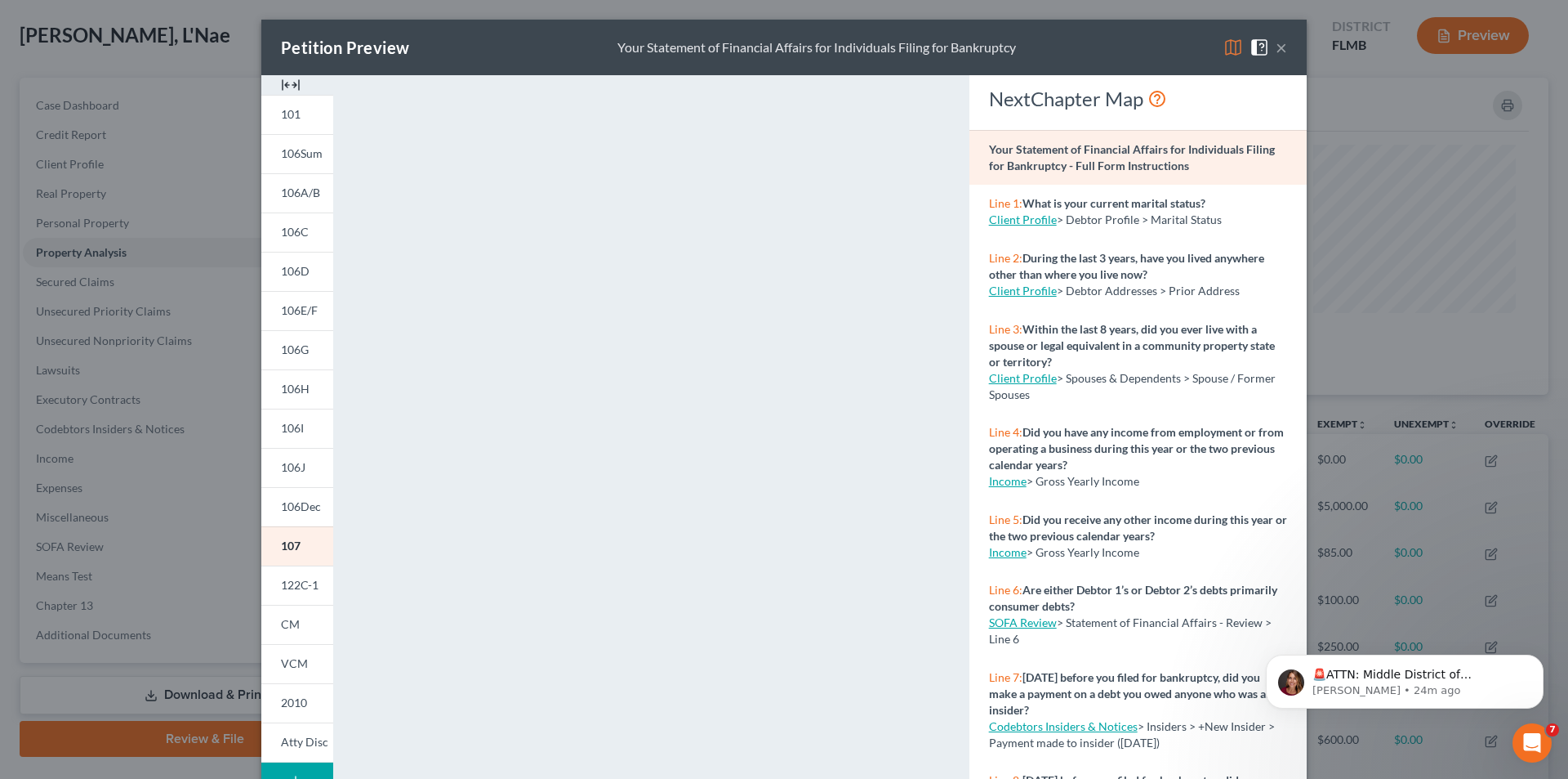
click at [225, 555] on div "Petition Preview Your Statement of Financial Affairs for Individuals Filing for…" at bounding box center [784, 390] width 1568 height 779
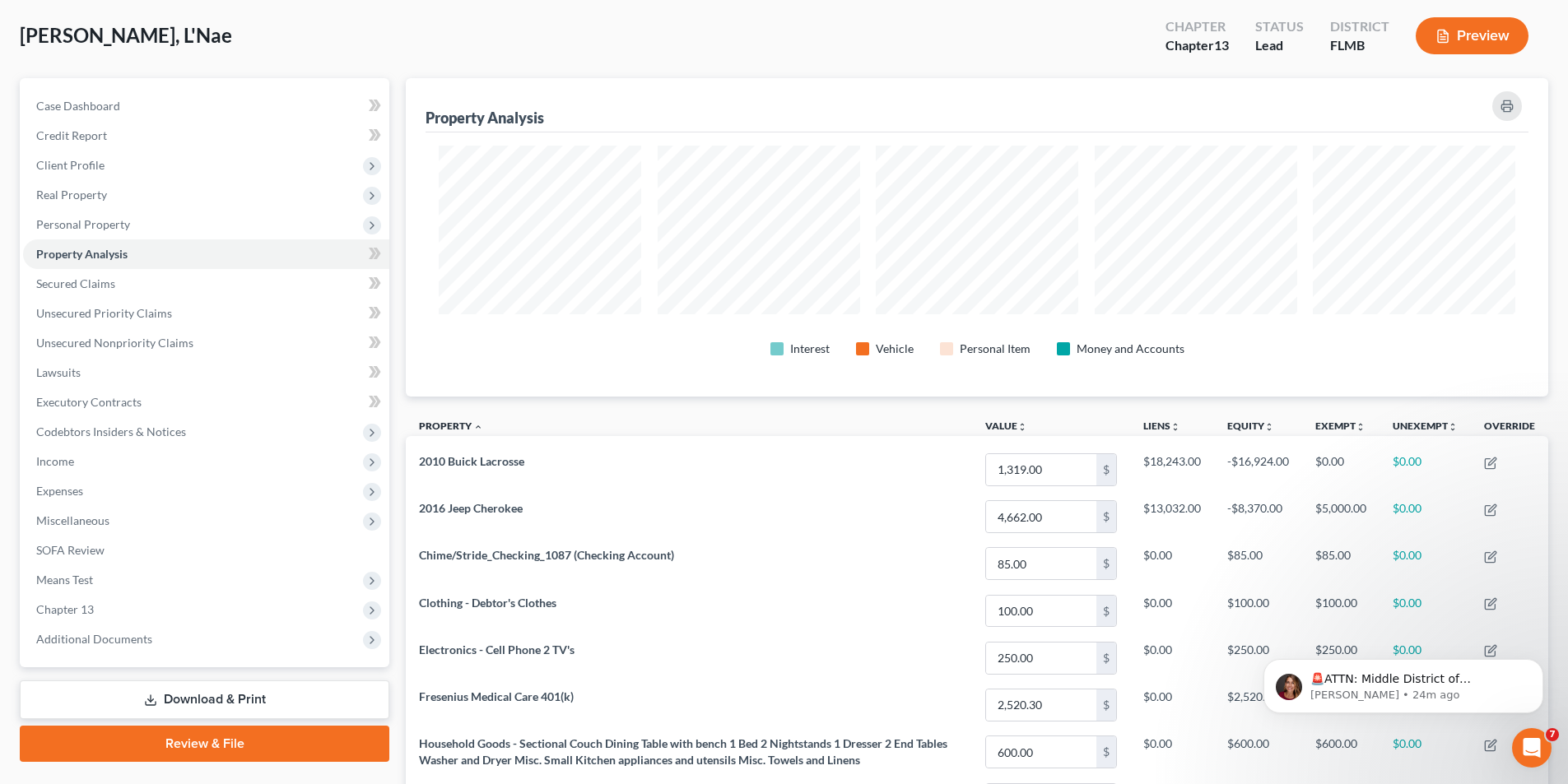
scroll to position [822079, 821771]
